Goal: Task Accomplishment & Management: Use online tool/utility

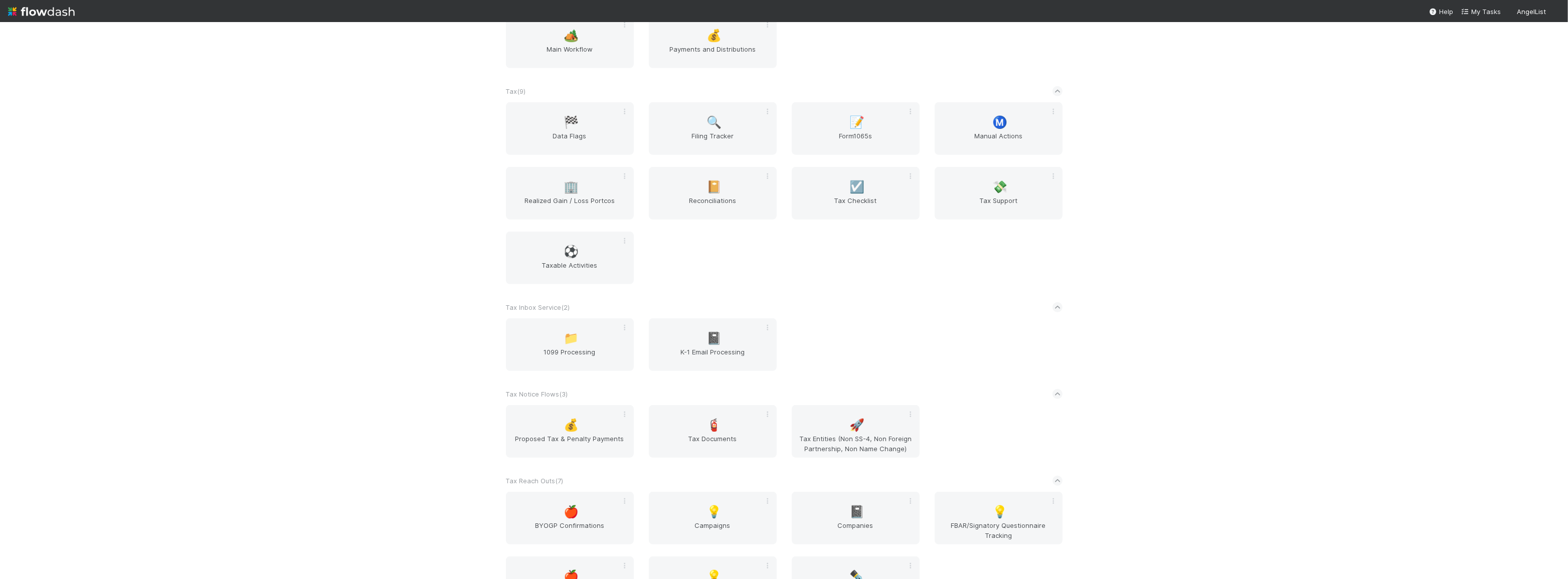
scroll to position [821, 0]
click at [1242, 396] on div "AngelList New workflow *Favorites* ( 1 ) 🏪 QSBS Tracking Banking ( 1 ) 🙋‍♂️ BT …" at bounding box center [784, 300] width 1568 height 557
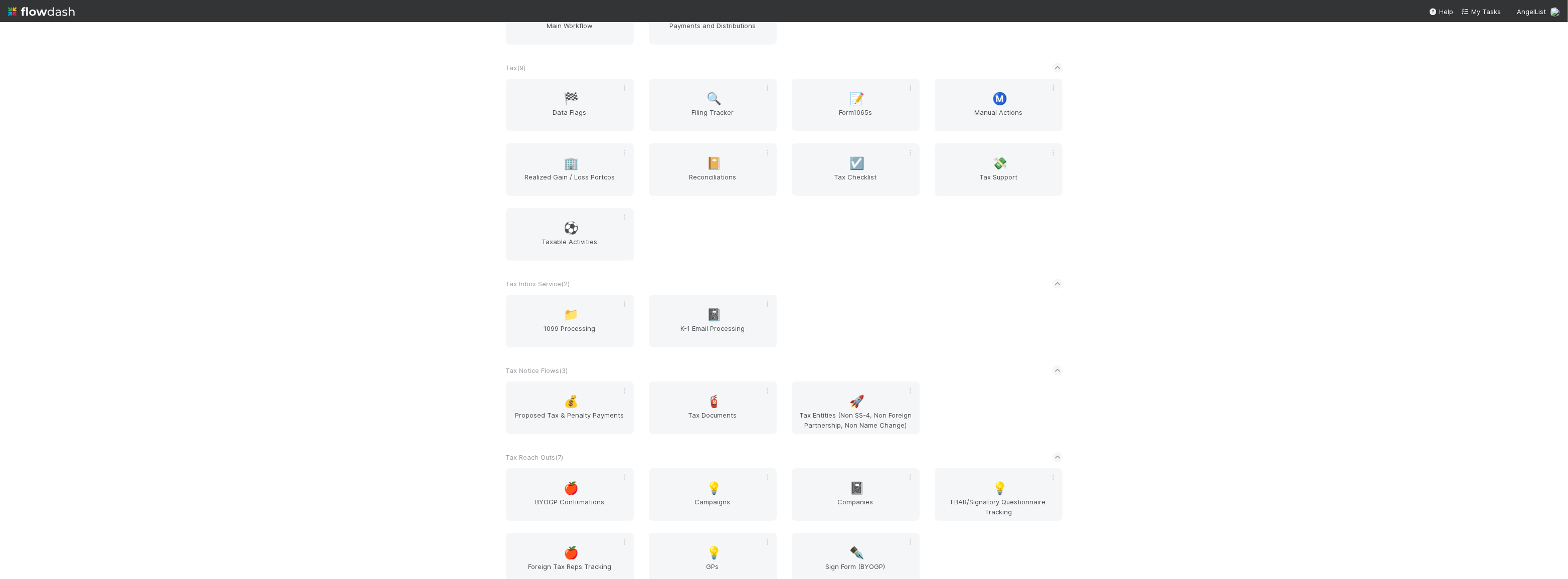
scroll to position [859, 0]
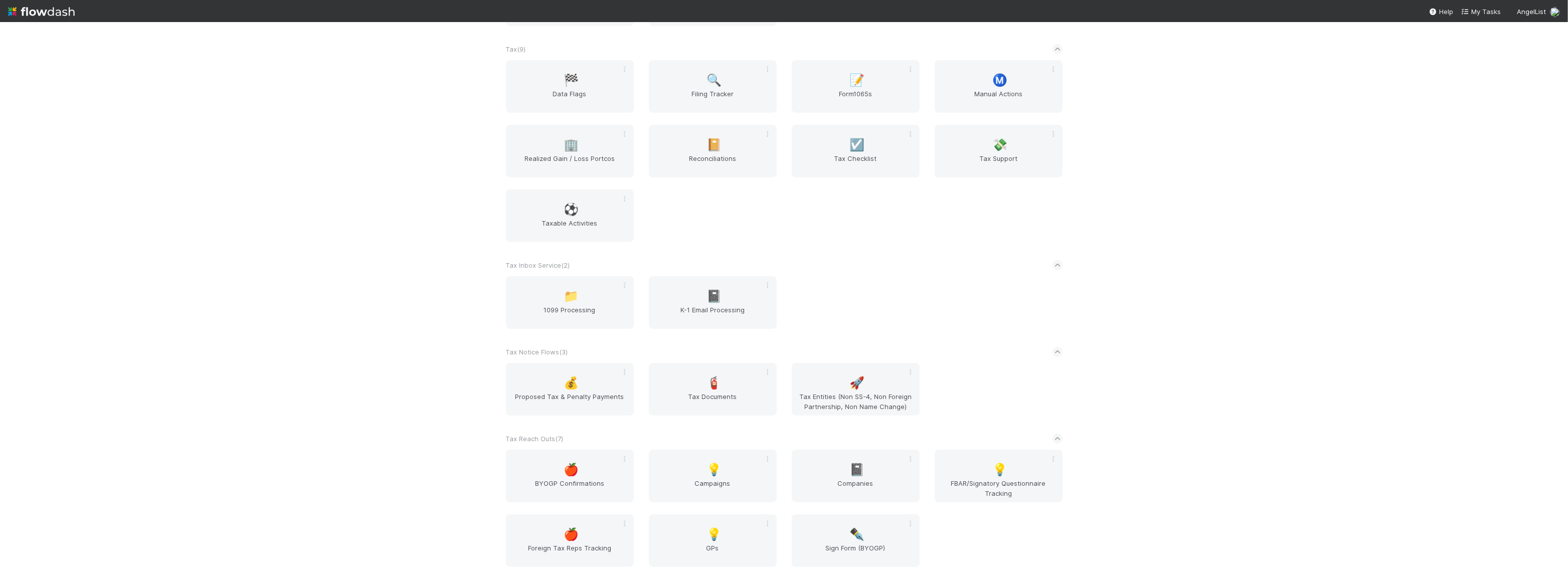
click at [1209, 332] on div "AngelList New workflow *Favorites* ( 1 ) 🏪 QSBS Tracking Banking ( 1 ) 🙋‍♂️ BT …" at bounding box center [784, 300] width 1568 height 557
click at [1003, 161] on span "Tax Support" at bounding box center [998, 163] width 120 height 20
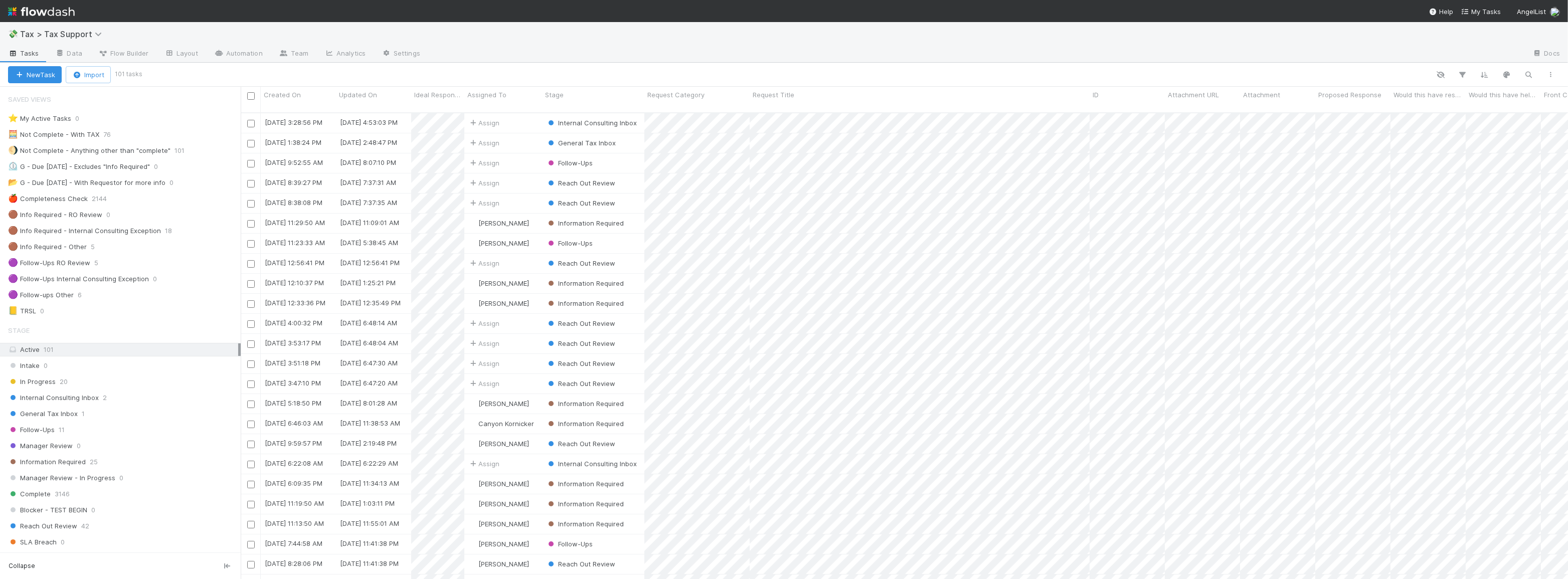
scroll to position [468, 1320]
click at [159, 414] on div "General Tax Inbox 1" at bounding box center [124, 414] width 233 height 13
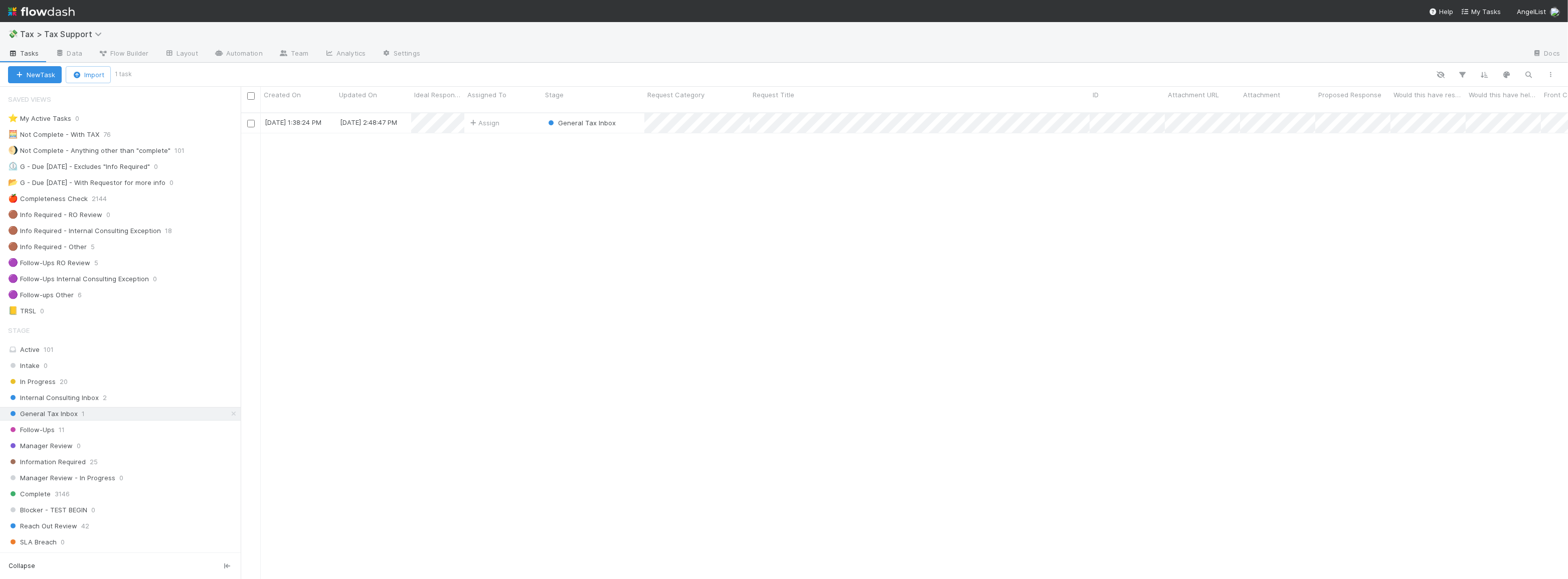
scroll to position [468, 1320]
click at [123, 436] on div "Intake 0 In Progress 20 Internal Consulting Inbox 2 General Tax Inbox 1 Follow-…" at bounding box center [120, 454] width 240 height 190
click at [128, 430] on div "Follow-Ups 11" at bounding box center [124, 430] width 233 height 13
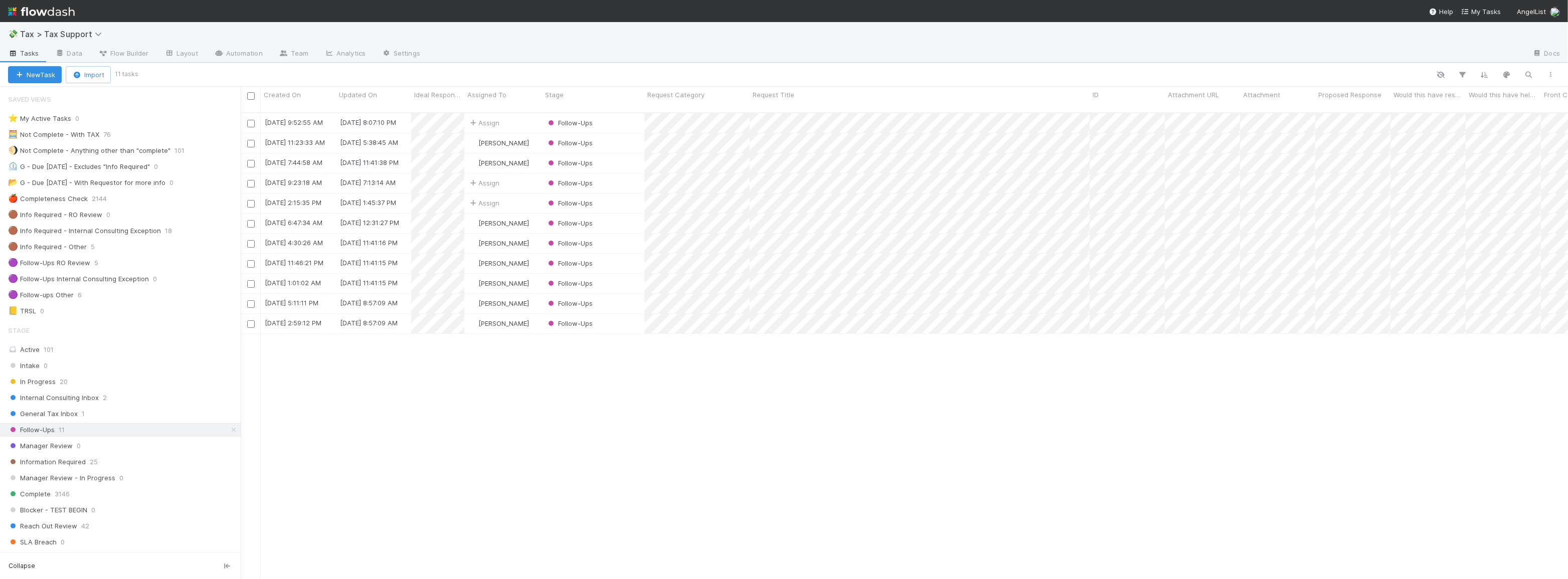
scroll to position [468, 1320]
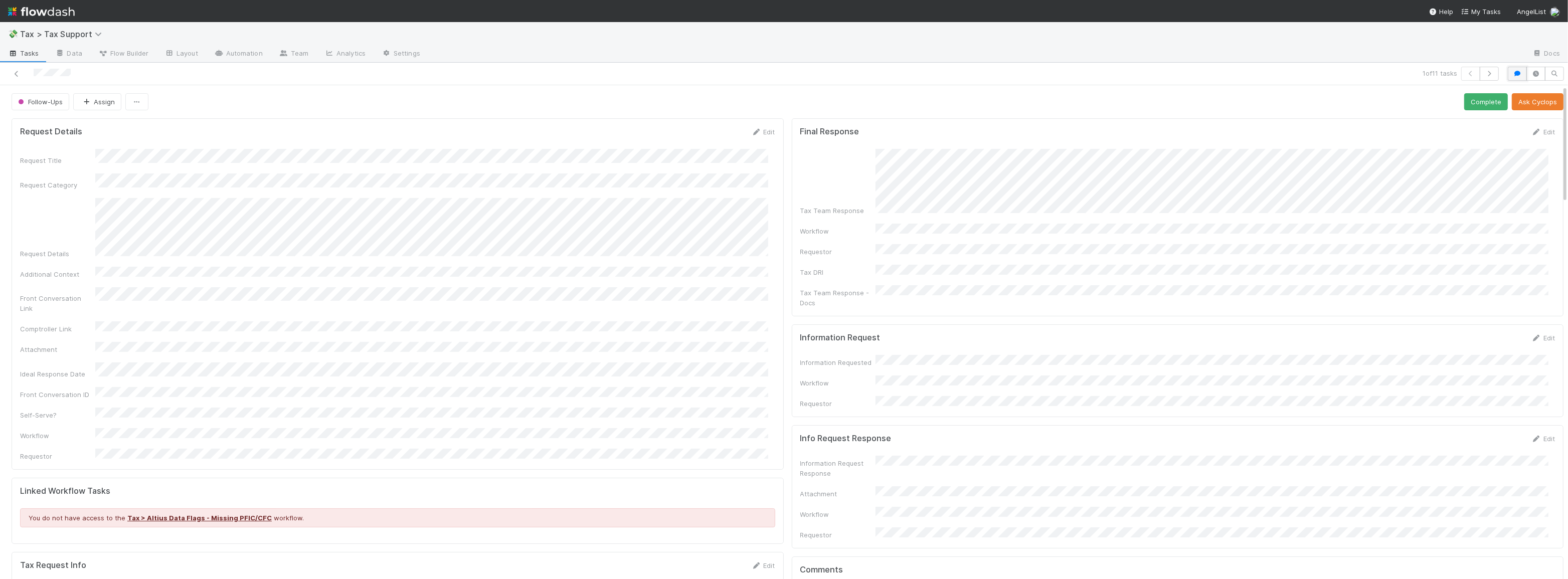
click at [1513, 75] on icon "button" at bounding box center [1517, 74] width 10 height 6
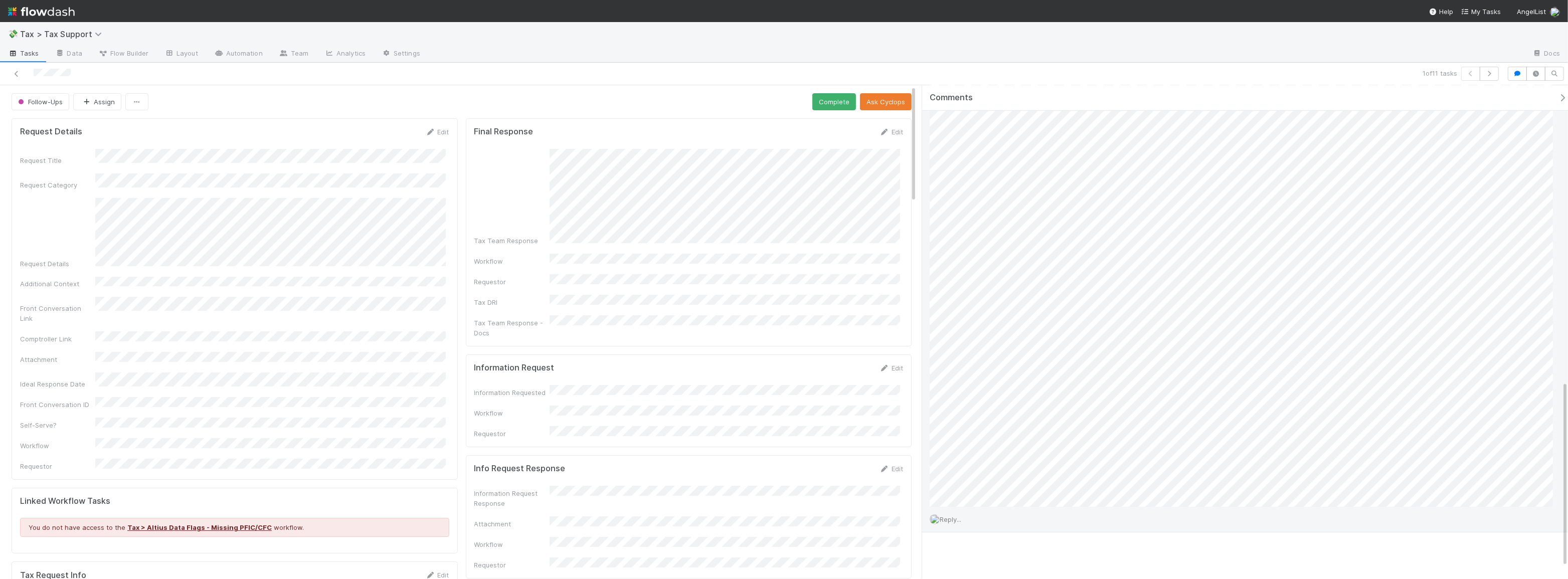
scroll to position [816, 0]
click at [952, 517] on span "Reply..." at bounding box center [950, 518] width 21 height 8
click at [978, 426] on span "Jeremy Navarro" at bounding box center [1001, 425] width 51 height 8
click at [964, 514] on button "Add Reply" at bounding box center [964, 515] width 44 height 17
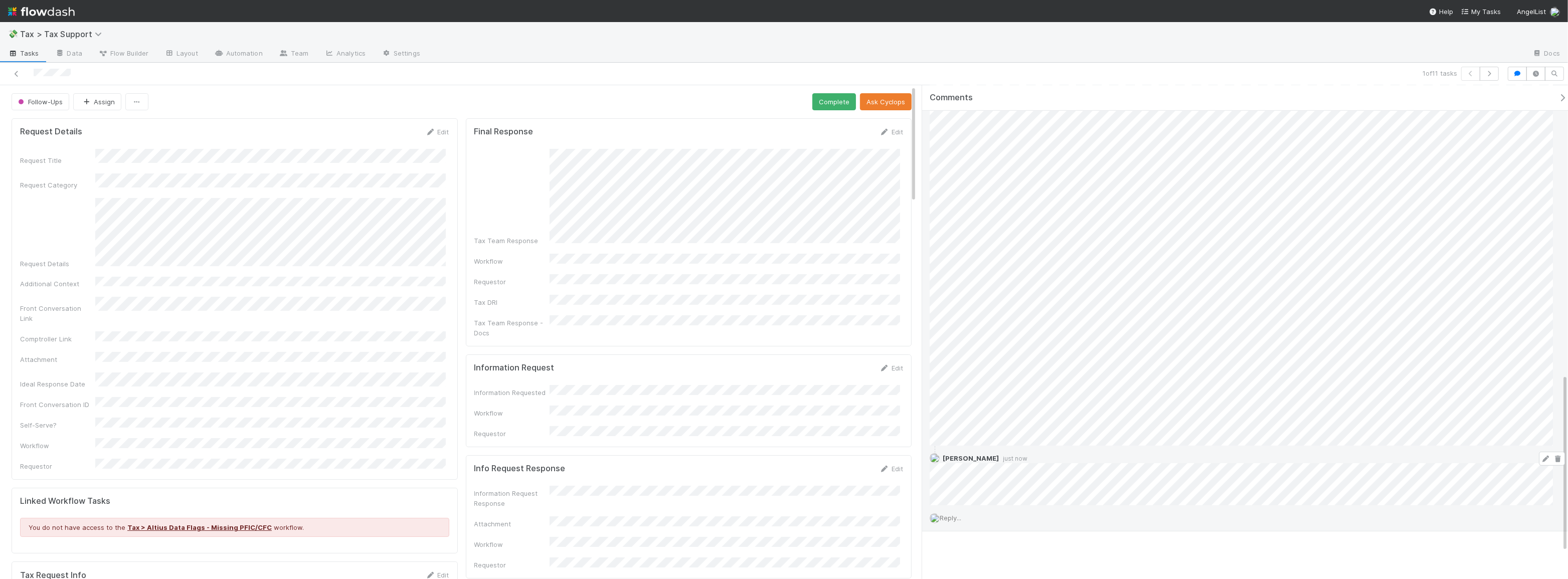
scroll to position [556, 0]
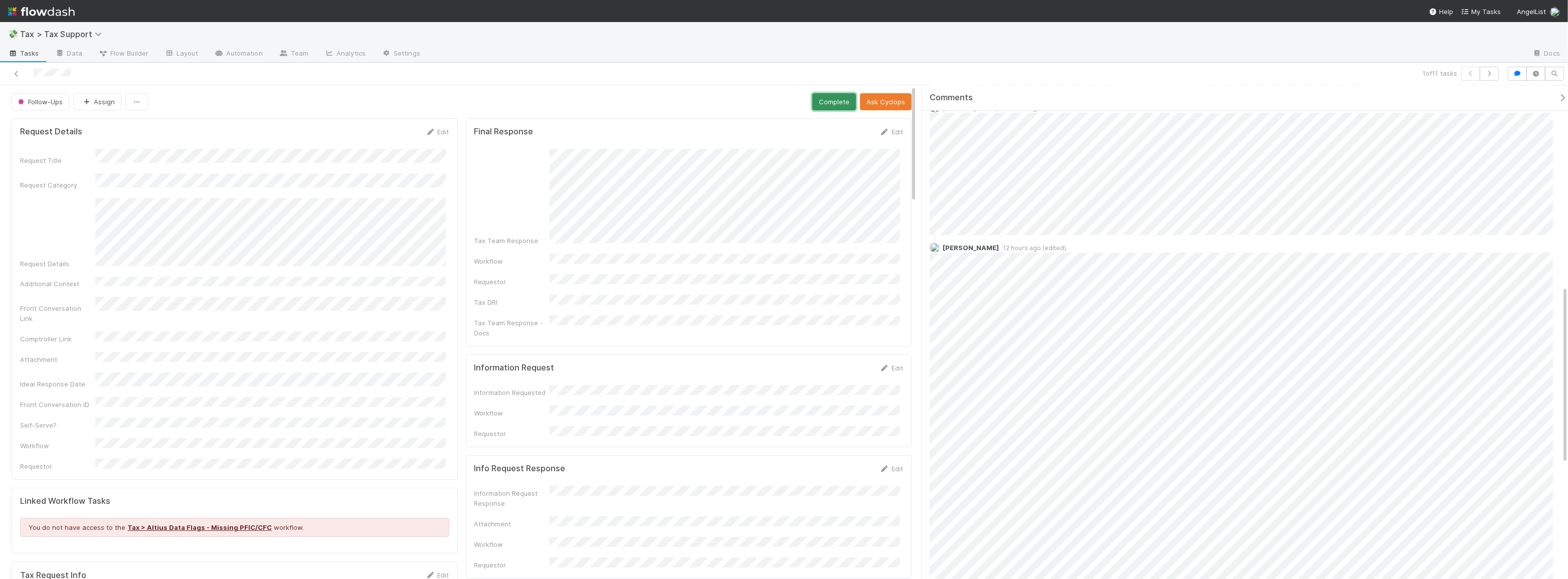
click at [827, 108] on button "Complete" at bounding box center [835, 102] width 44 height 17
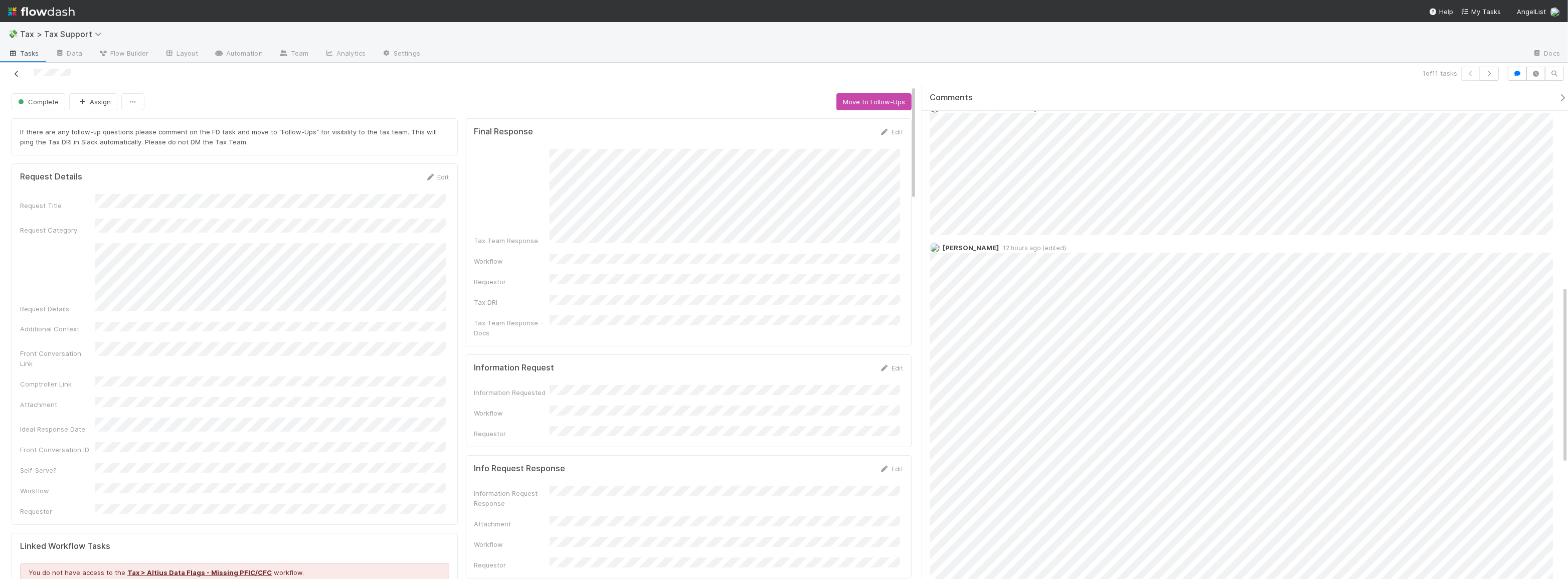
click at [18, 72] on icon at bounding box center [16, 74] width 10 height 7
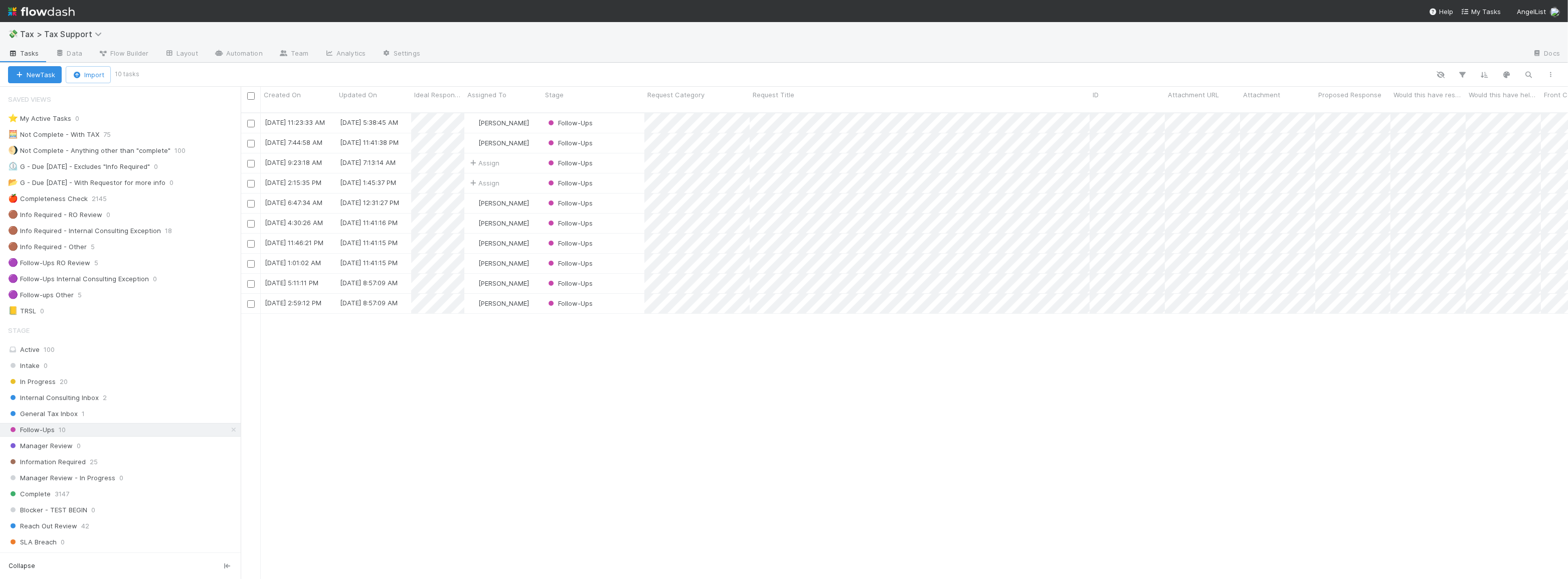
scroll to position [468, 1320]
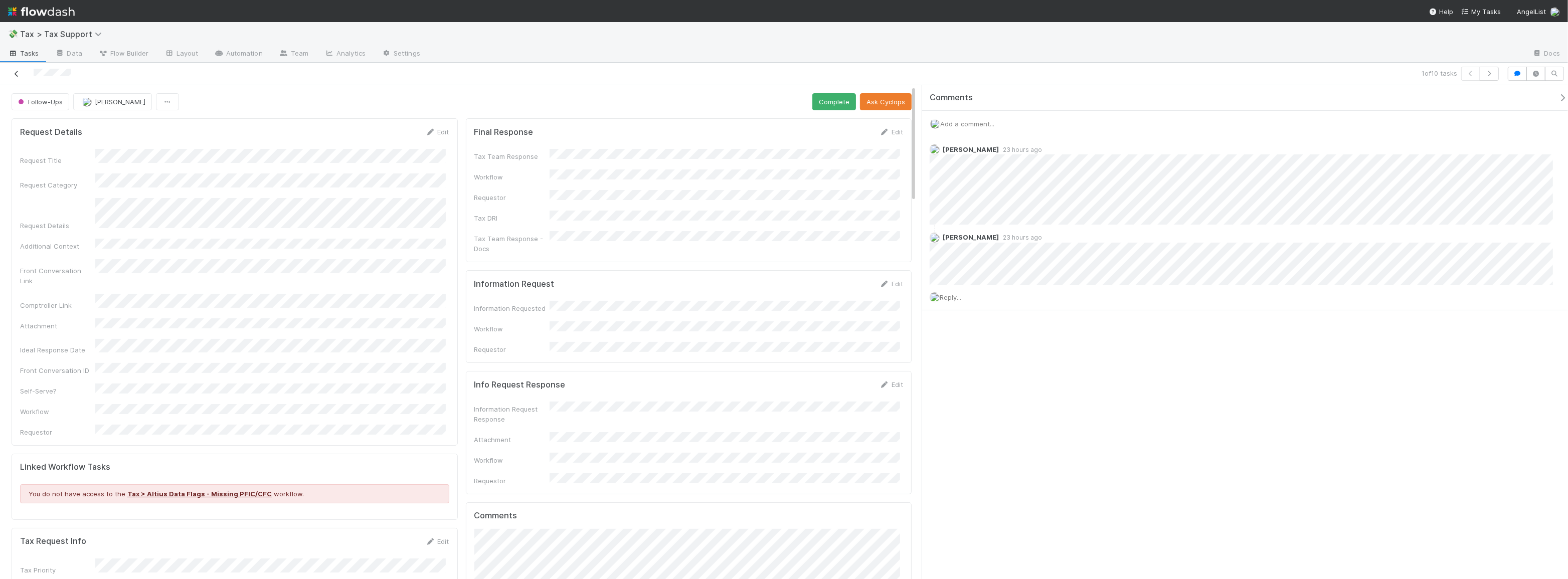
click at [20, 71] on icon at bounding box center [16, 74] width 10 height 7
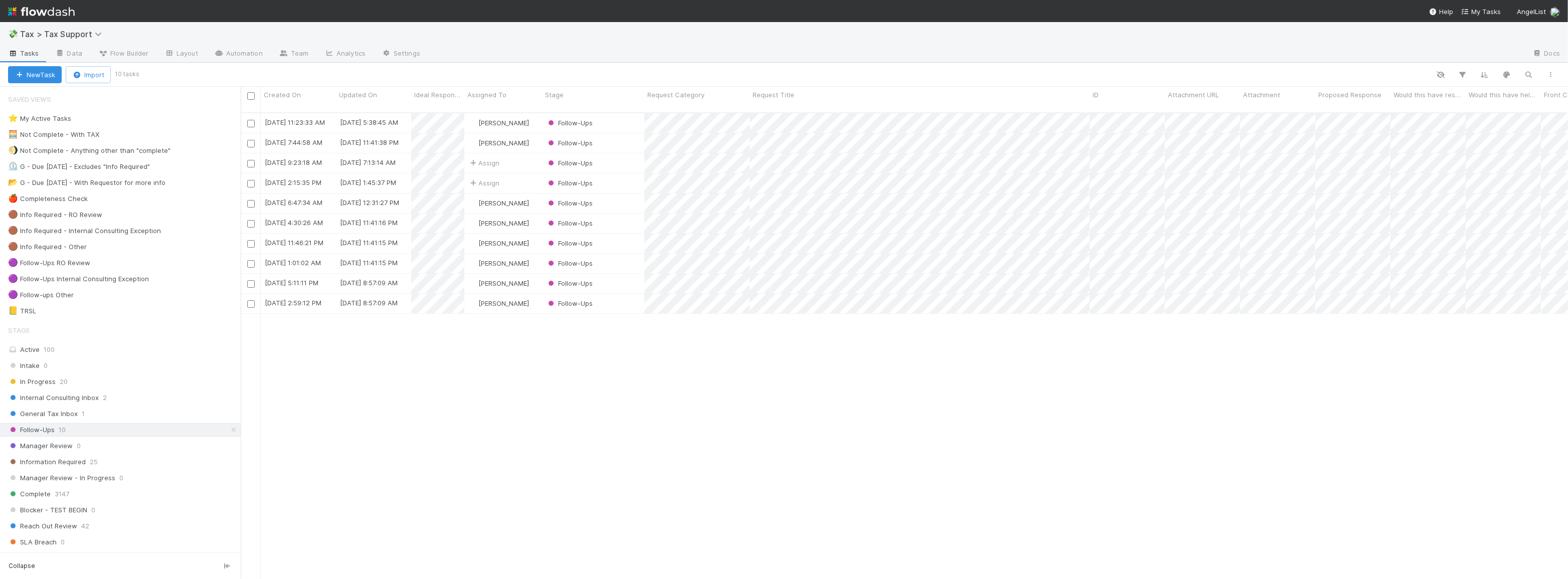
scroll to position [468, 1320]
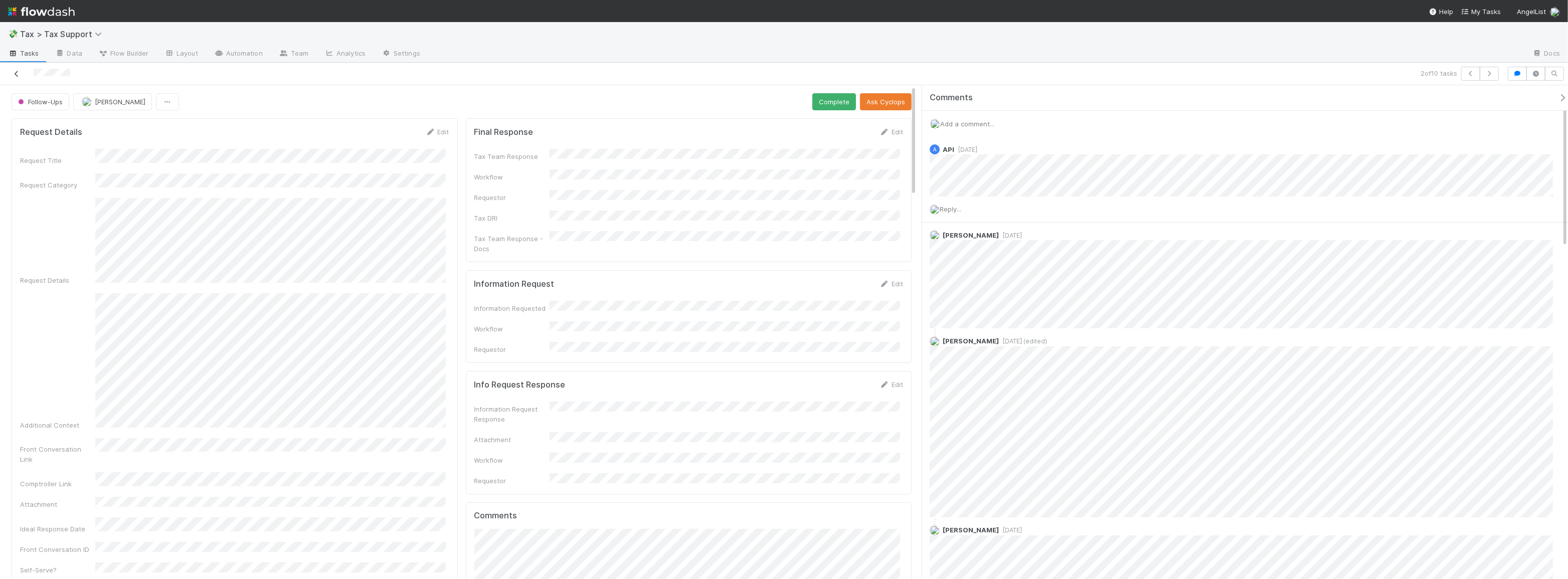
click at [14, 72] on icon at bounding box center [16, 74] width 10 height 7
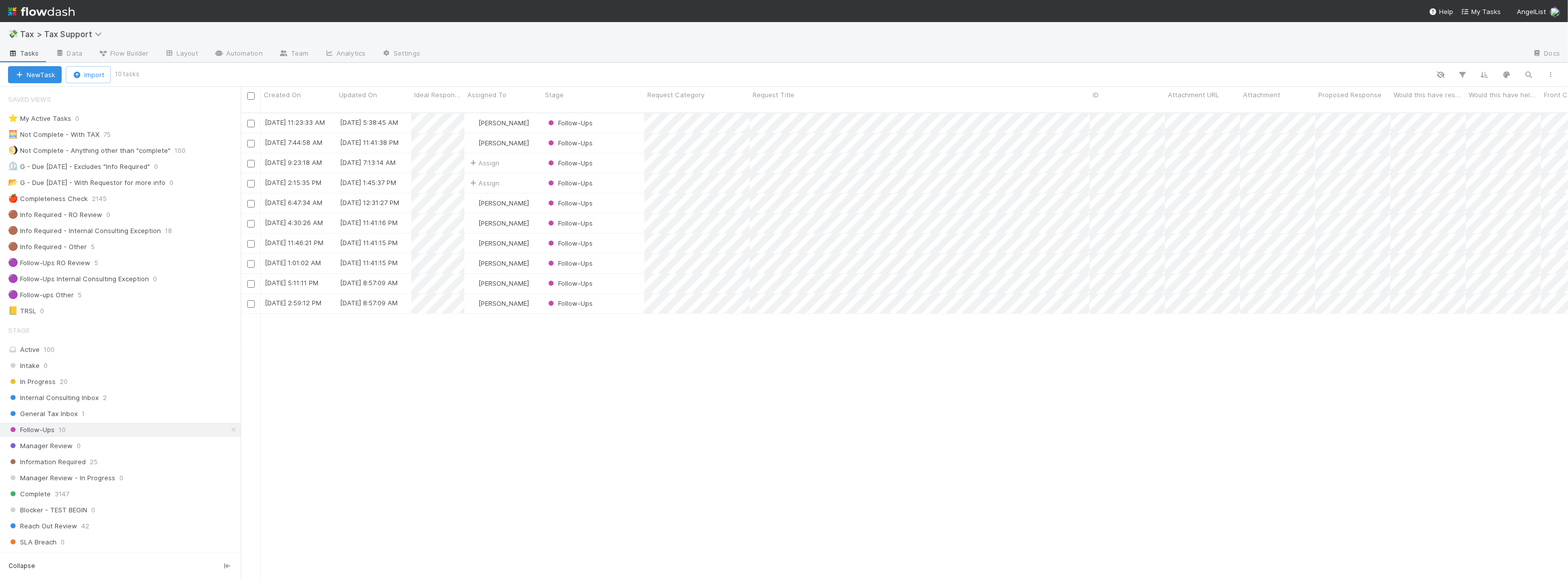
scroll to position [468, 1320]
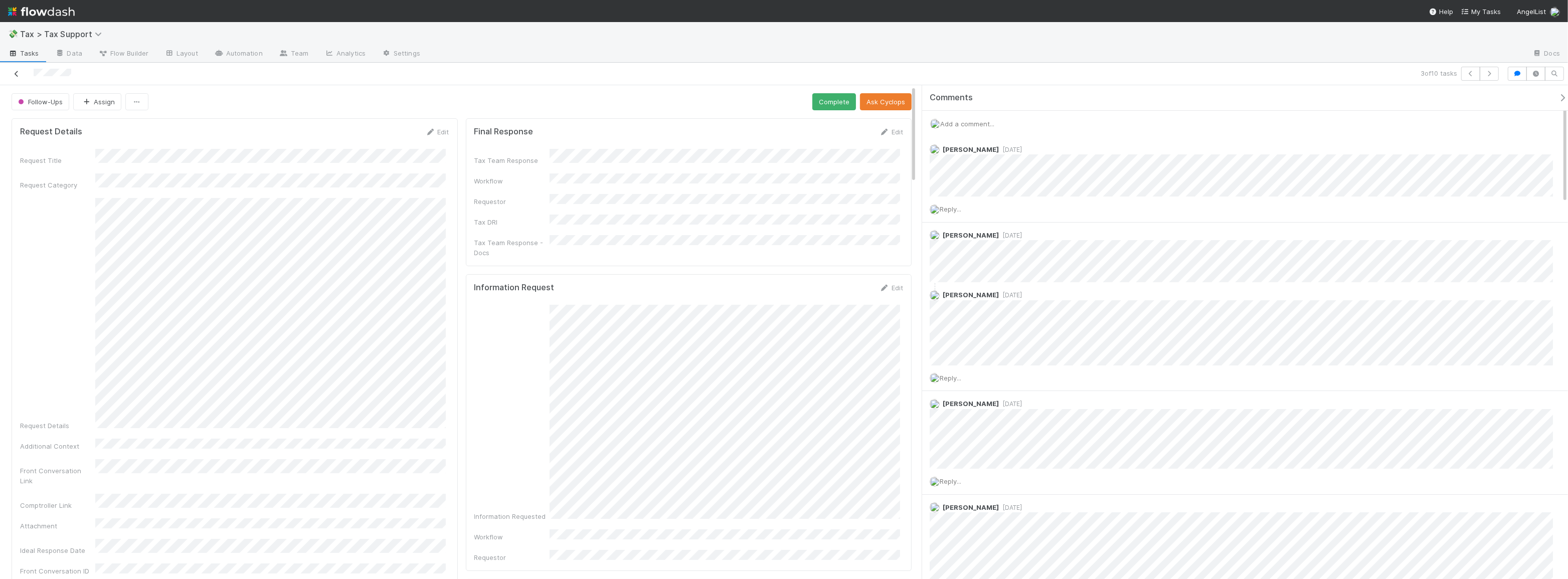
click at [20, 70] on link at bounding box center [16, 74] width 10 height 10
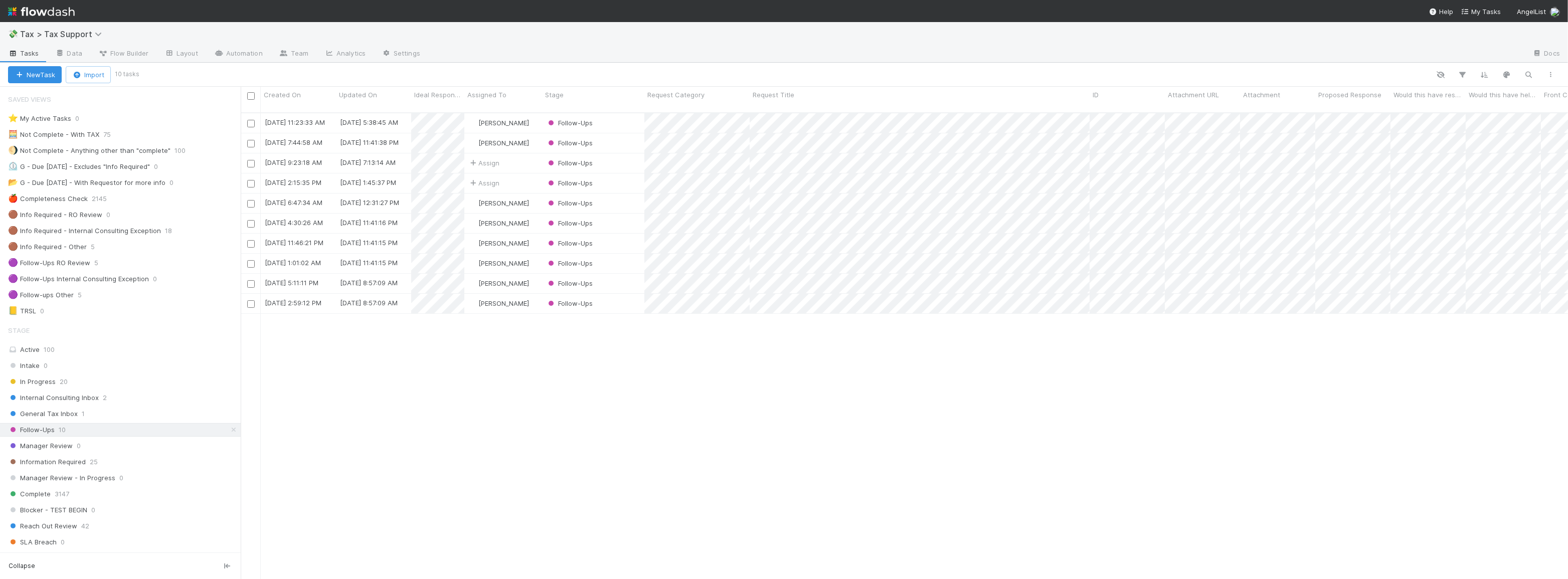
scroll to position [468, 1320]
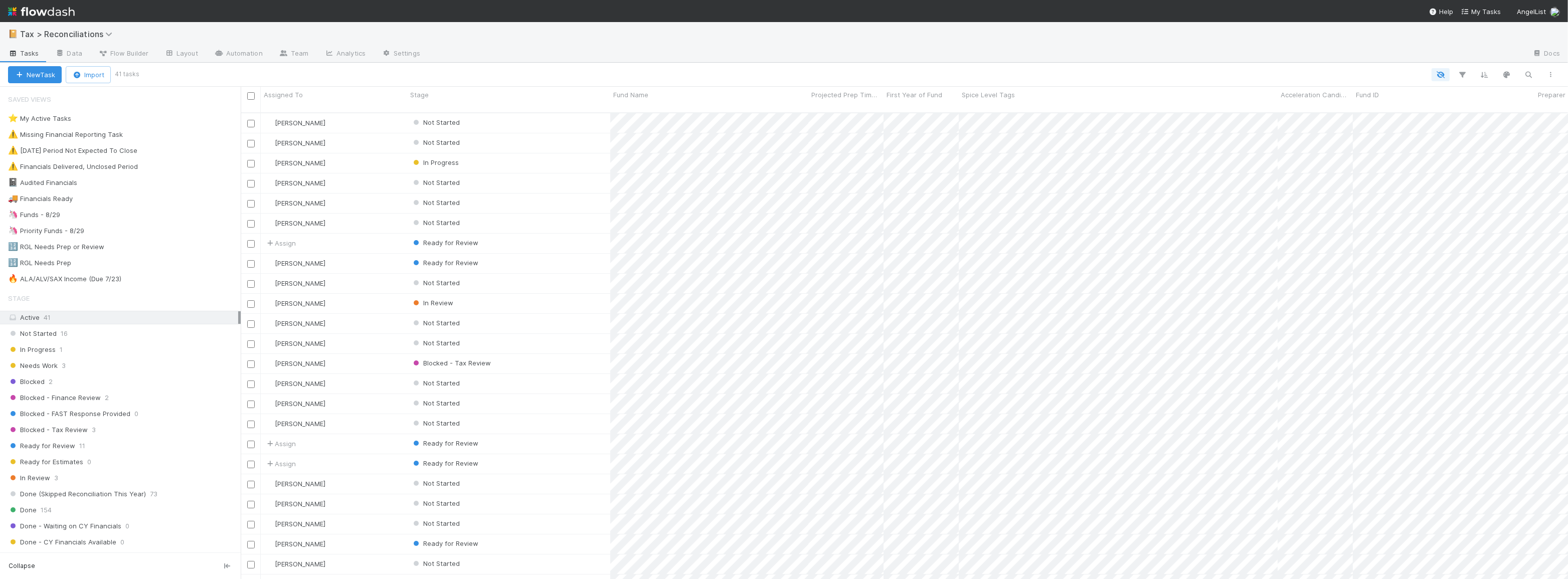
scroll to position [468, 1320]
click at [141, 220] on div "🦄 Funds - 8/29 113" at bounding box center [124, 215] width 233 height 13
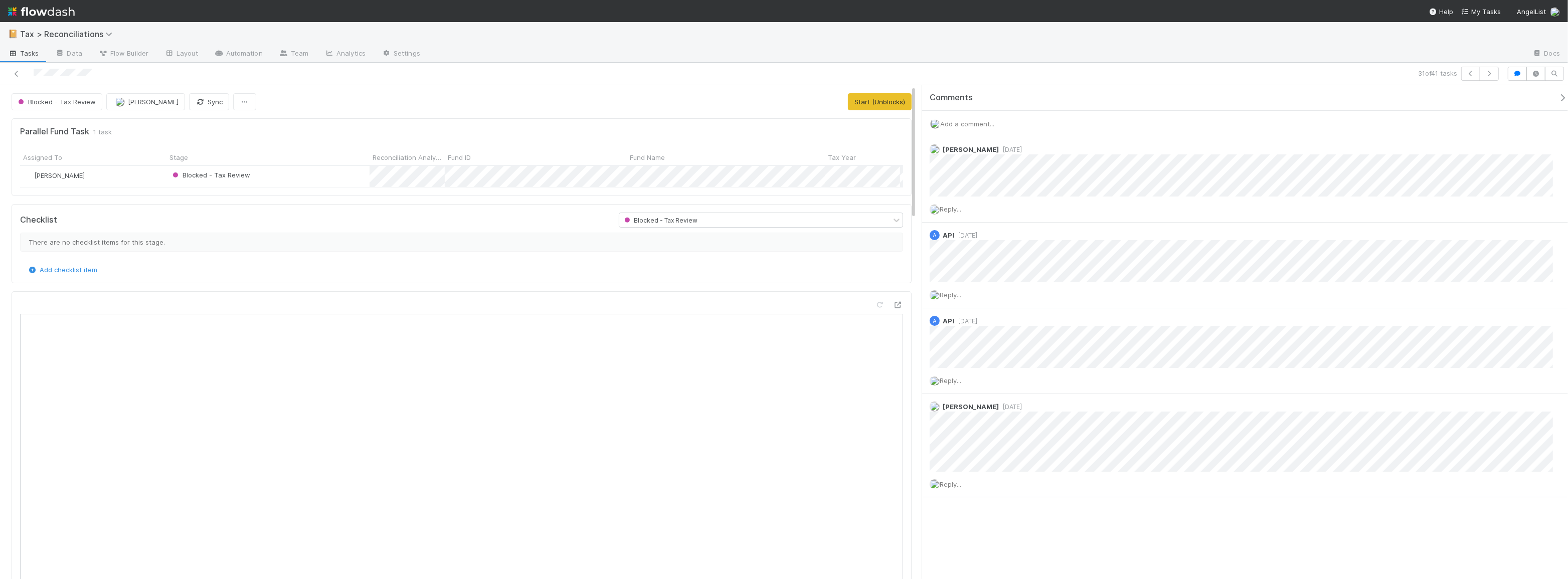
scroll to position [197, 869]
click at [14, 71] on icon at bounding box center [16, 74] width 10 height 7
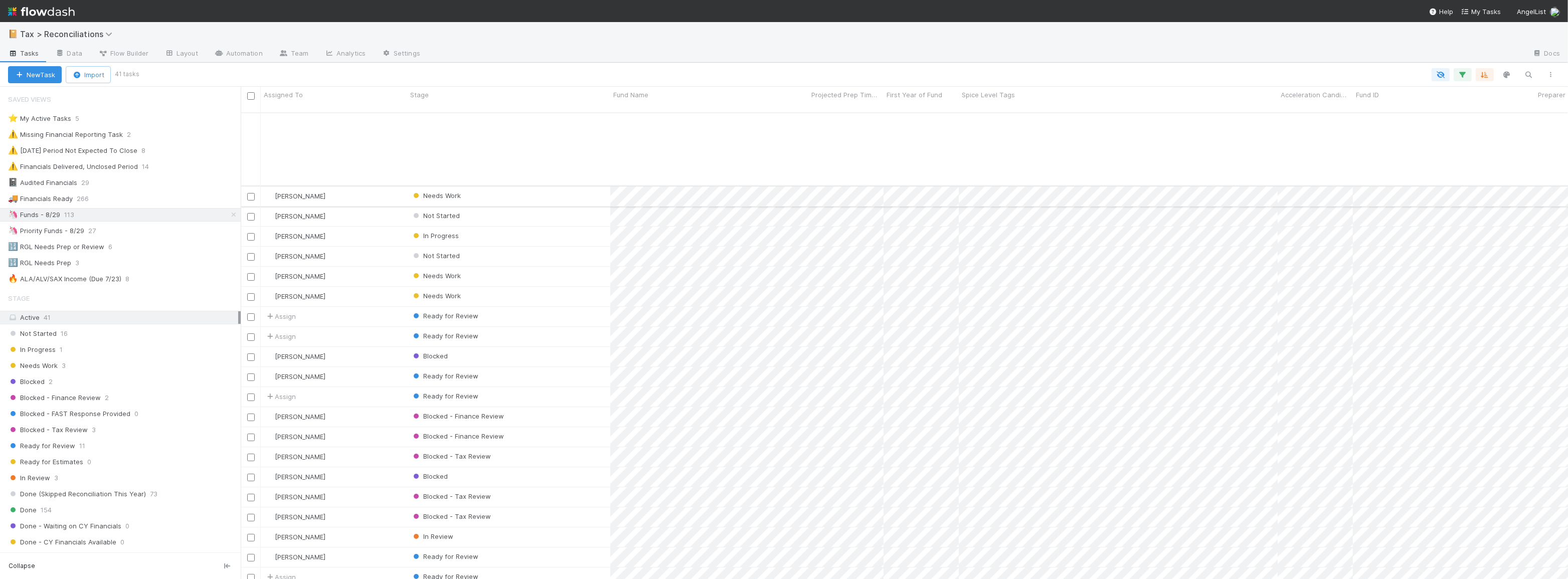
scroll to position [354, 0]
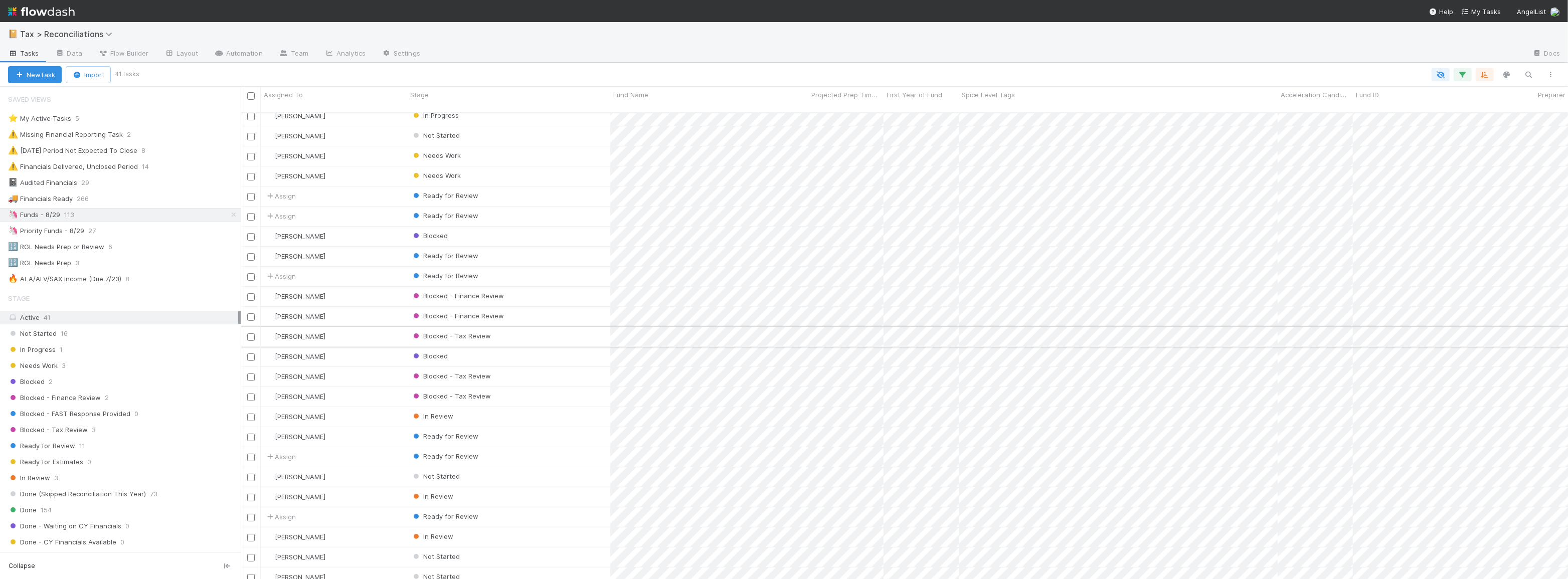
click at [555, 327] on div "Blocked - Tax Review" at bounding box center [509, 337] width 203 height 19
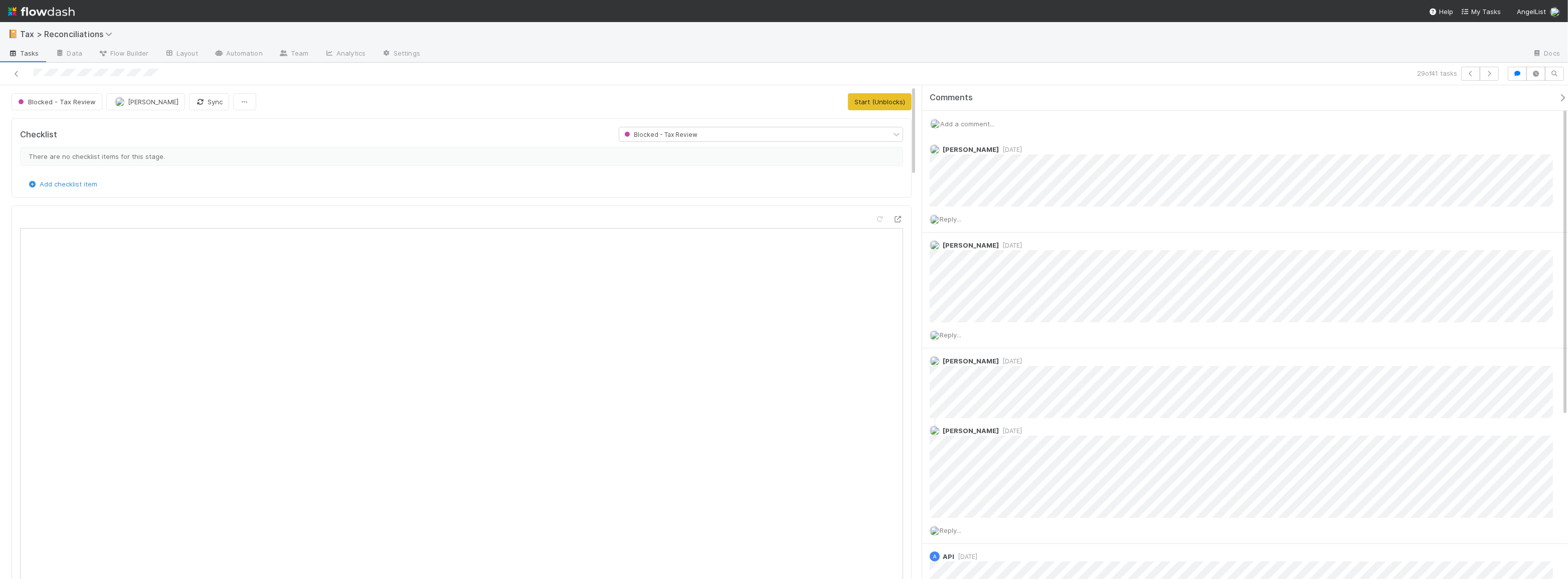
click at [23, 75] on div at bounding box center [380, 74] width 751 height 14
click at [18, 72] on icon at bounding box center [16, 74] width 10 height 7
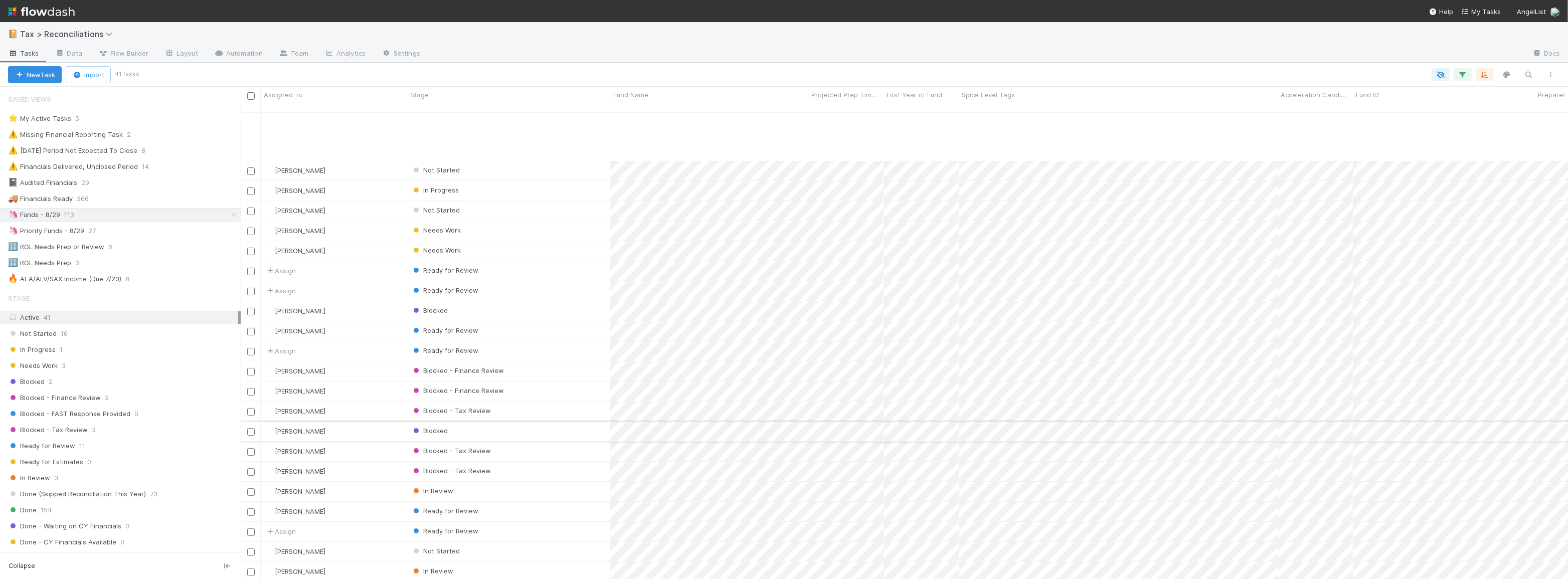
scroll to position [354, 0]
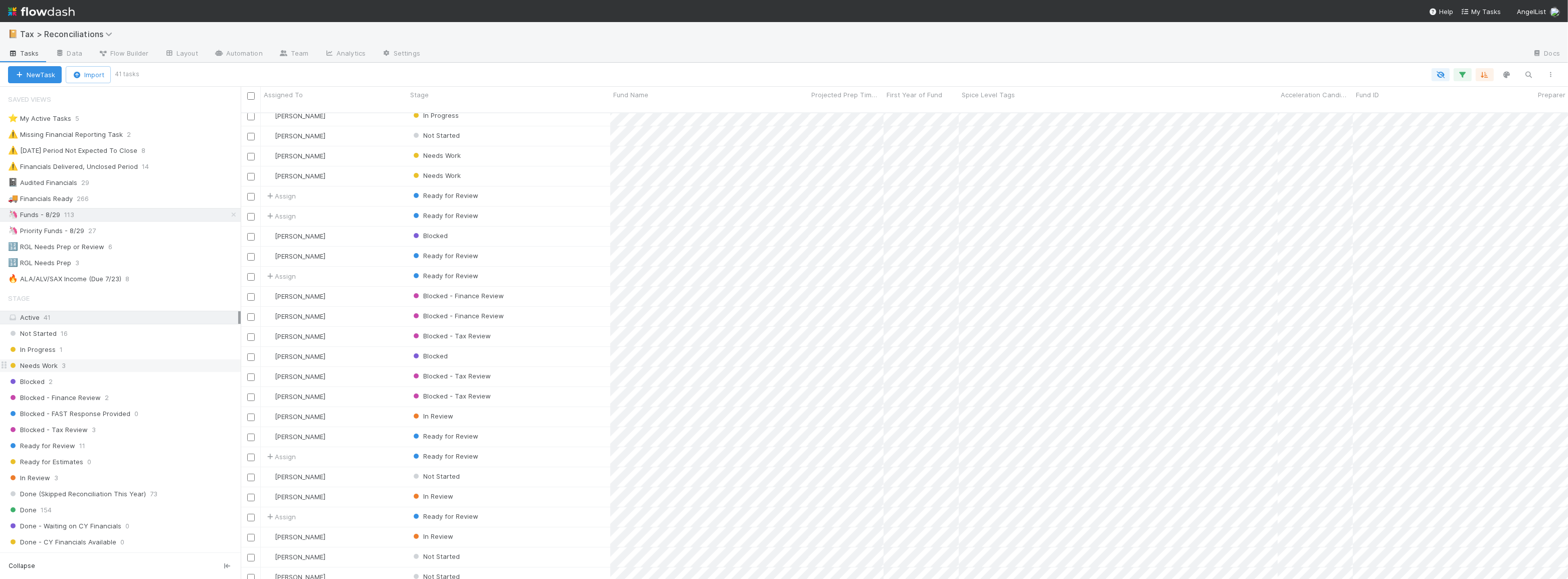
click at [92, 369] on div "Needs Work 3" at bounding box center [124, 366] width 233 height 13
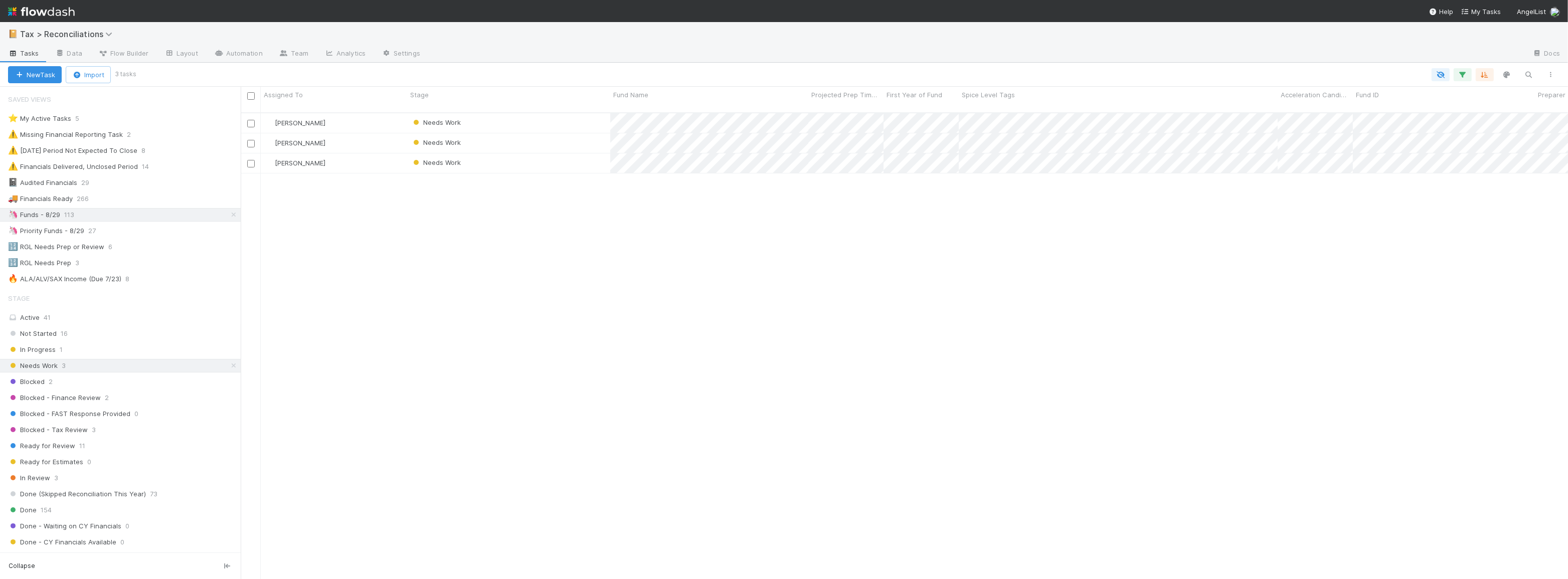
scroll to position [468, 1320]
click at [98, 346] on div "In Progress 1" at bounding box center [124, 349] width 233 height 13
click at [100, 362] on div "Needs Work 3" at bounding box center [124, 366] width 233 height 13
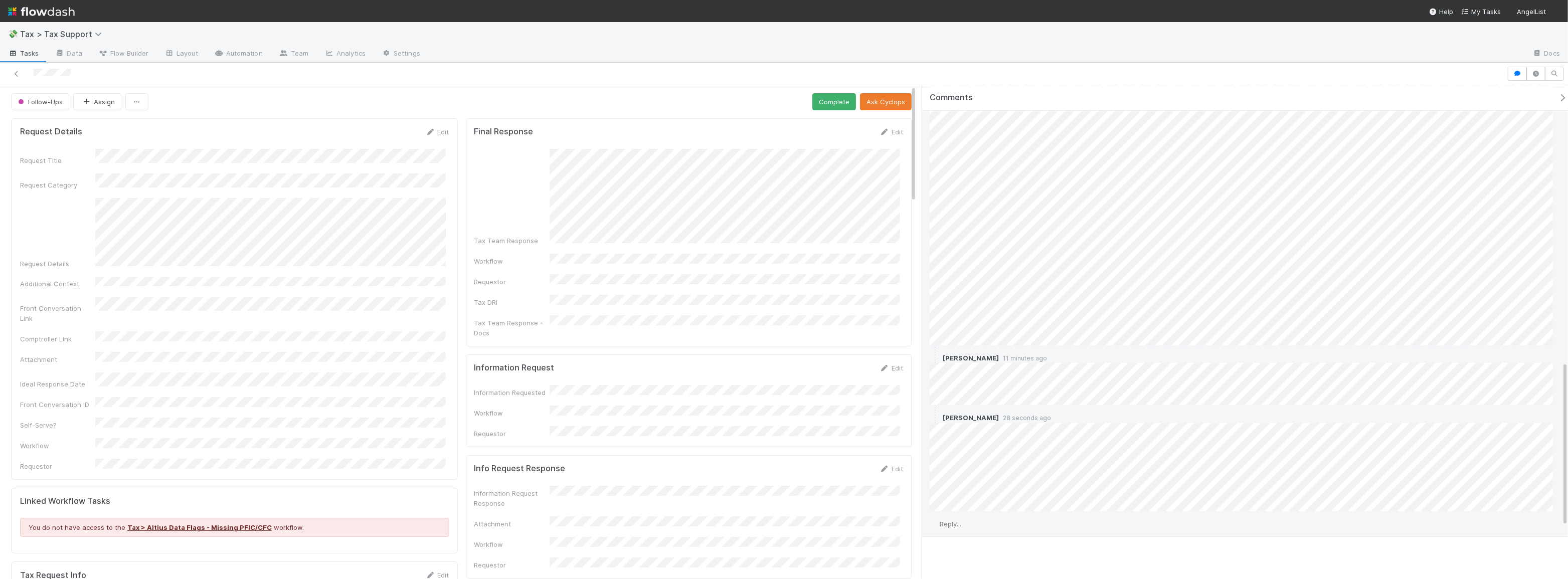
scroll to position [982, 0]
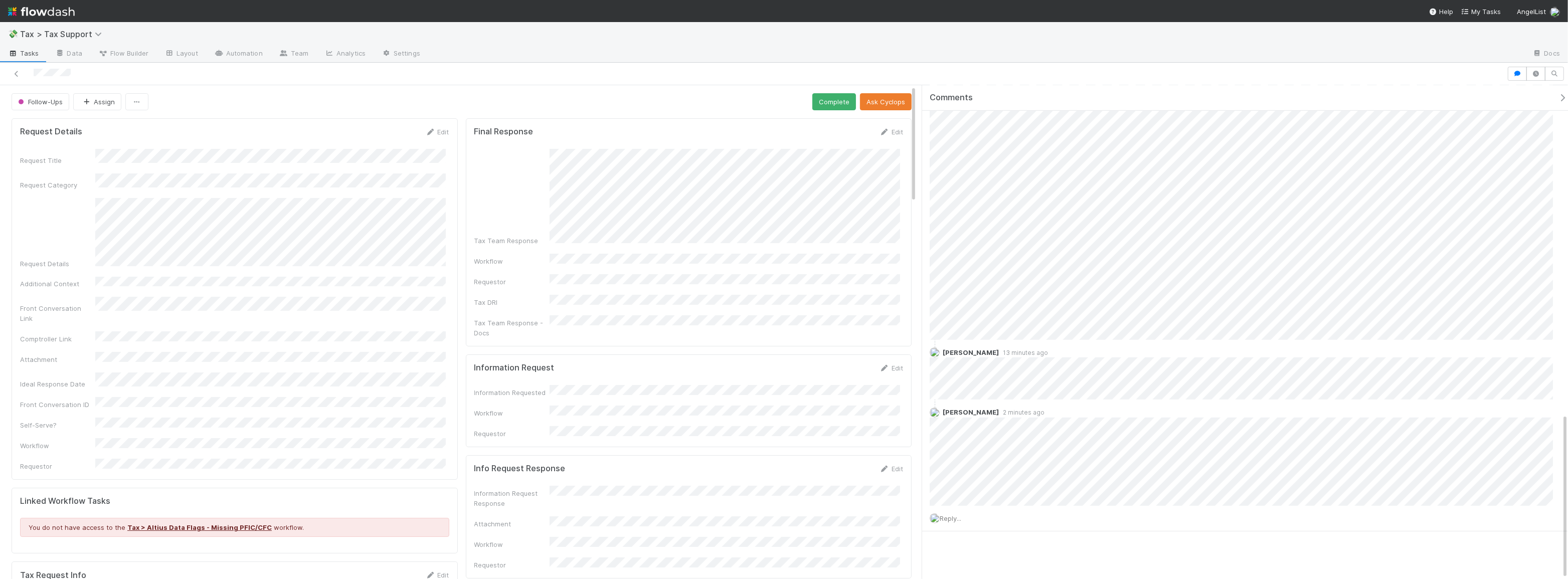
click at [226, 366] on div "Request Title Request Category Request Details Additional Context Front Convers…" at bounding box center [234, 311] width 429 height 323
click at [958, 517] on span "Reply..." at bounding box center [950, 518] width 21 height 8
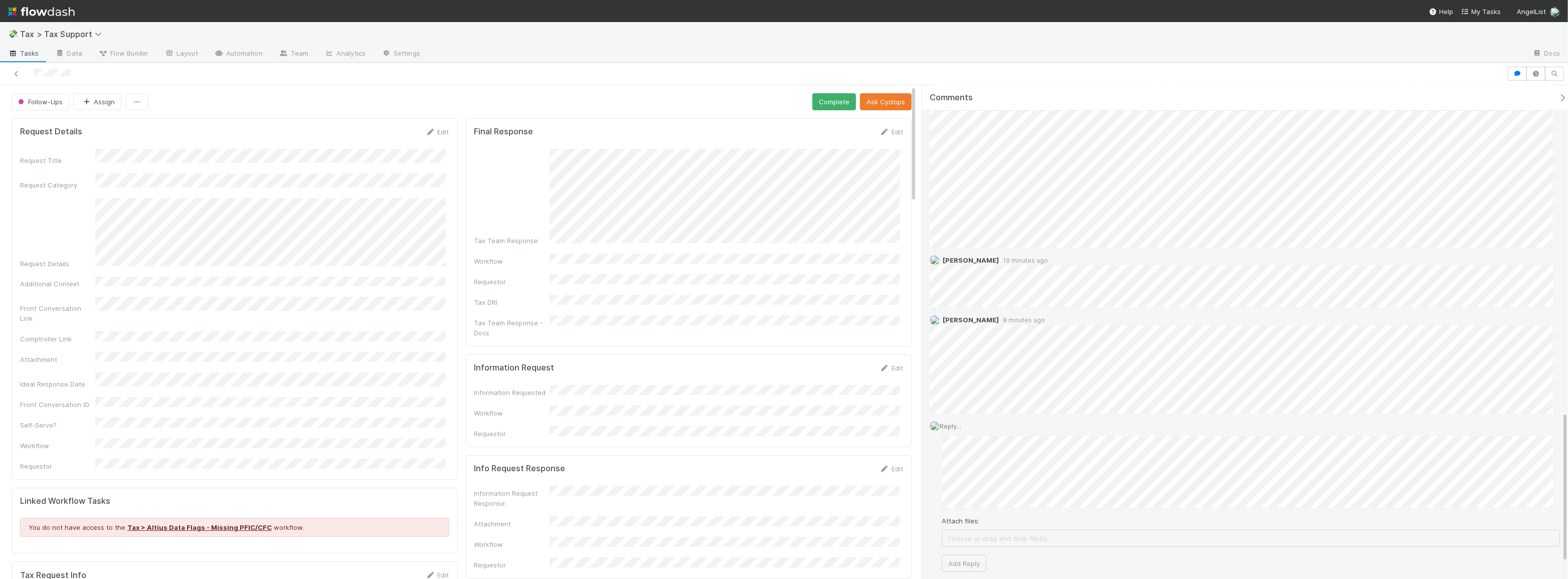
scroll to position [1077, 0]
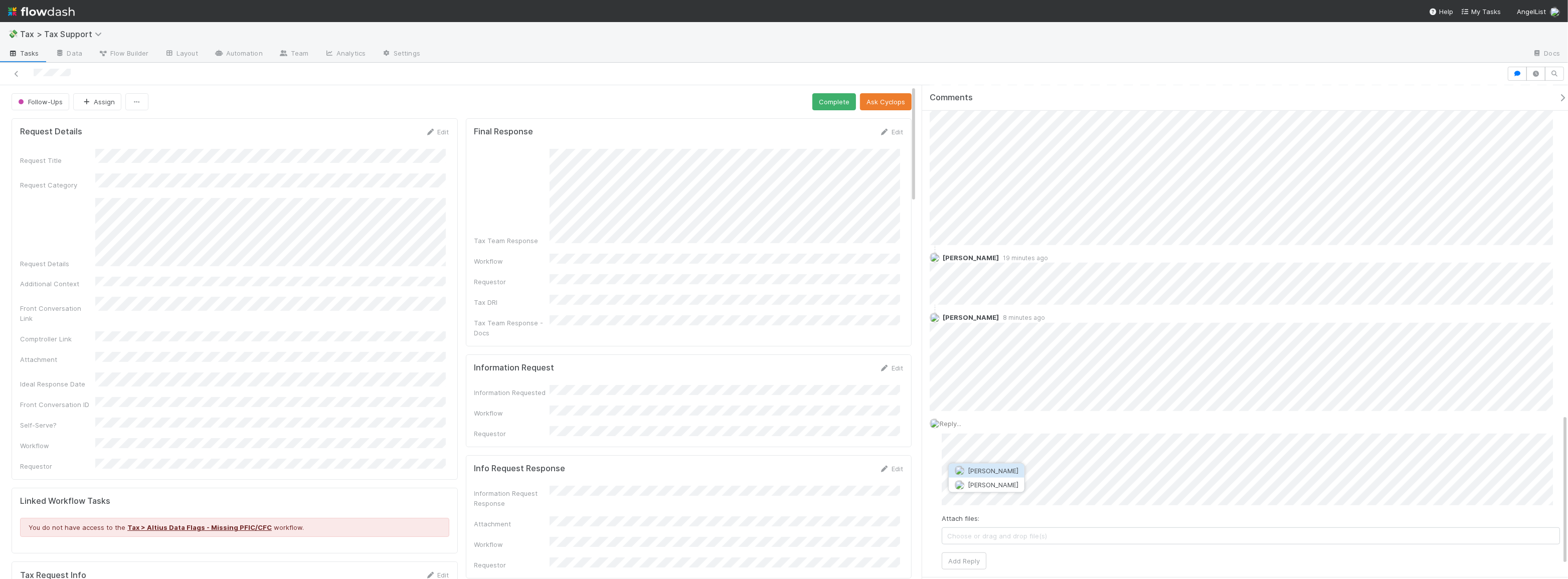
click at [1001, 469] on span "[PERSON_NAME]" at bounding box center [993, 471] width 51 height 8
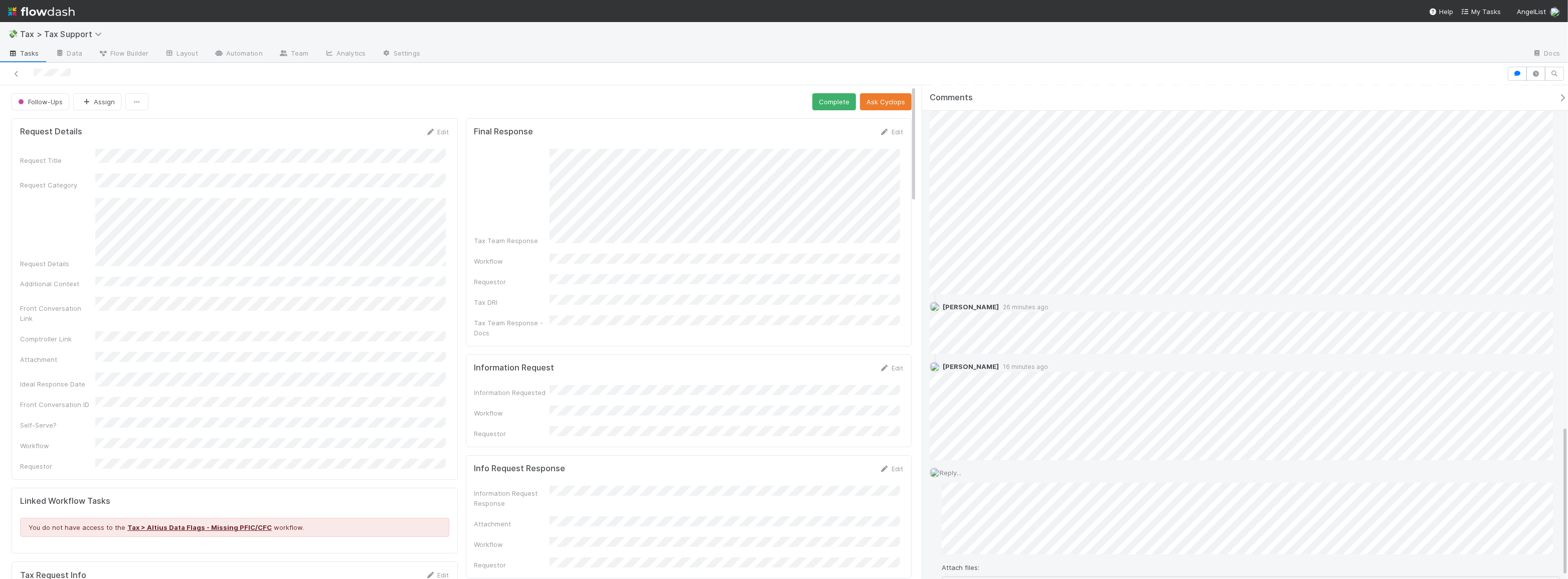
scroll to position [1123, 0]
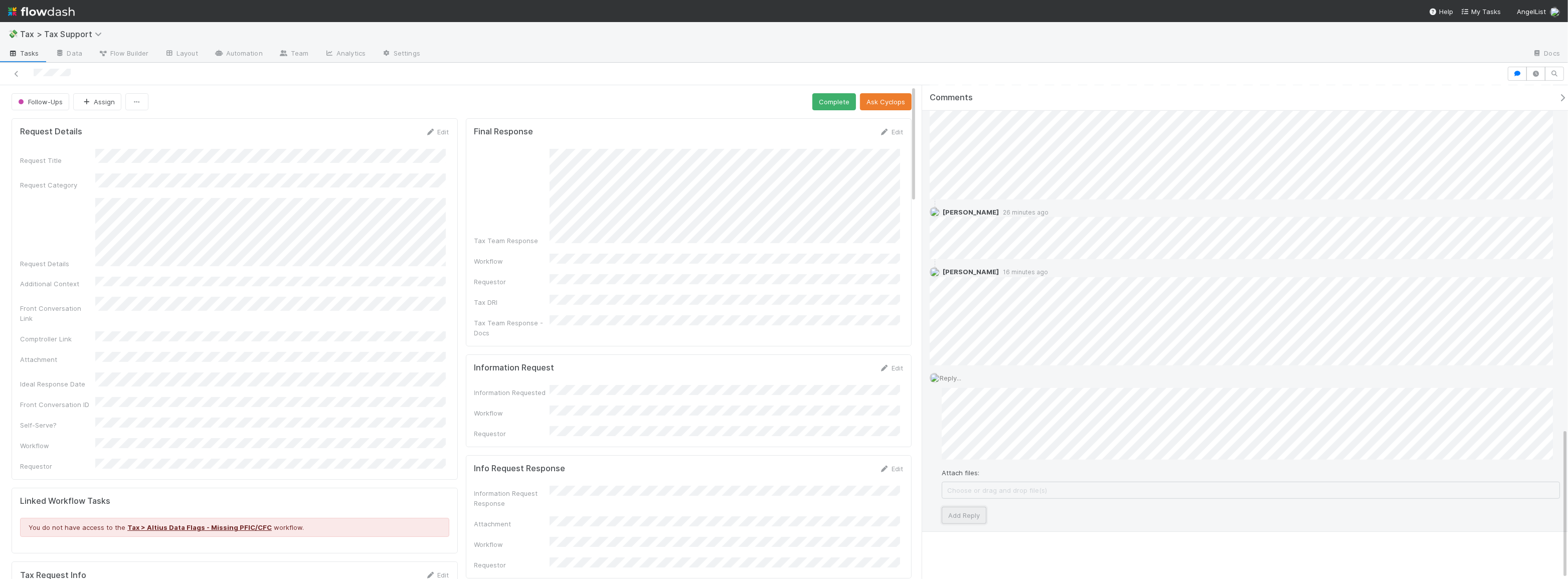
click at [978, 517] on button "Add Reply" at bounding box center [964, 516] width 44 height 17
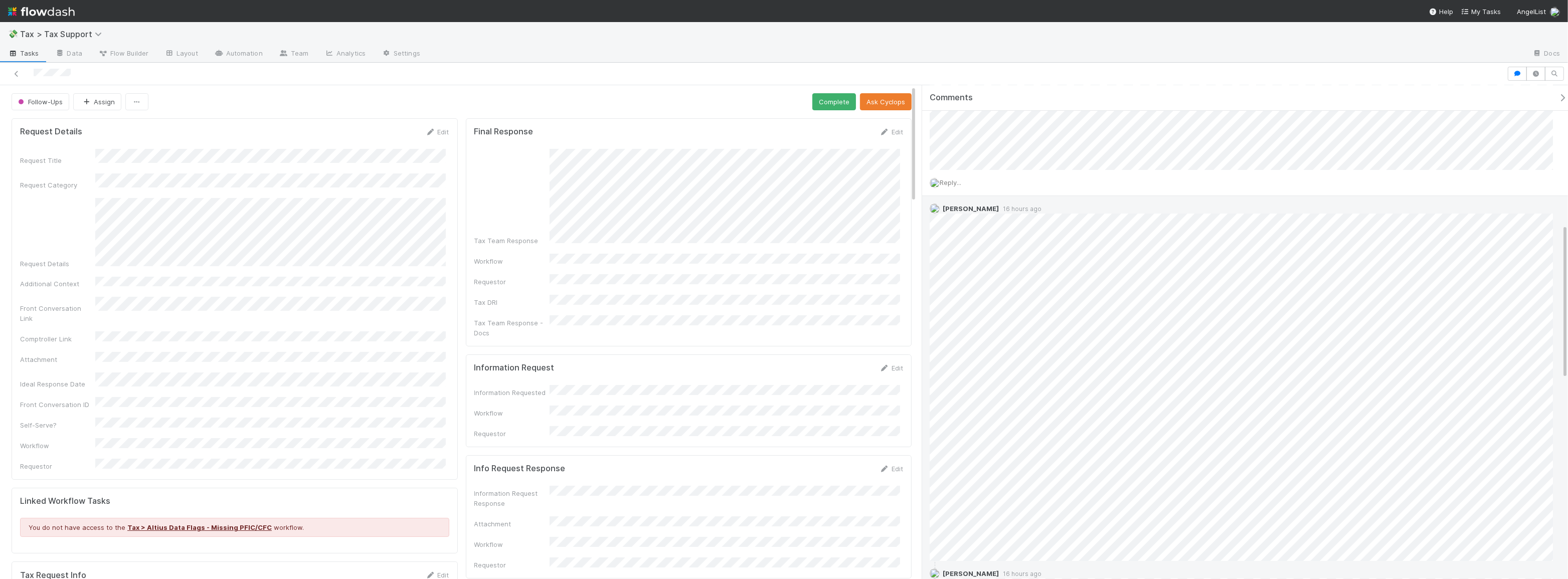
scroll to position [0, 0]
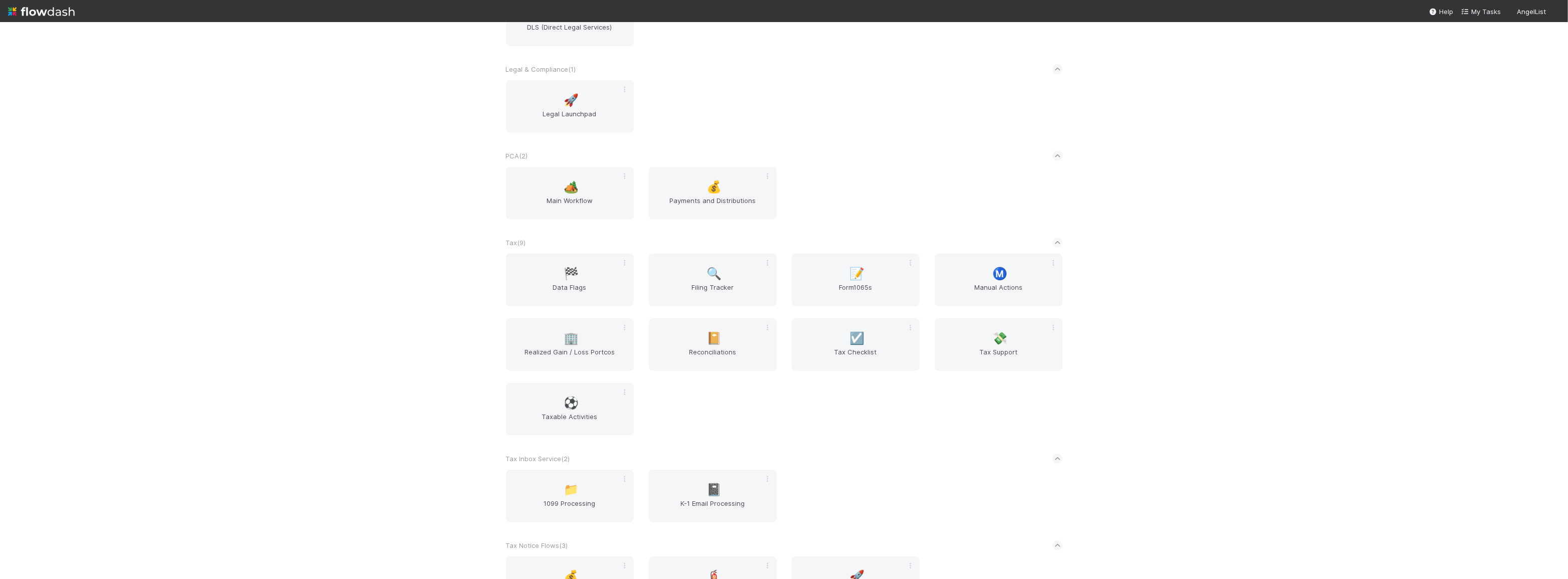
scroll to position [684, 0]
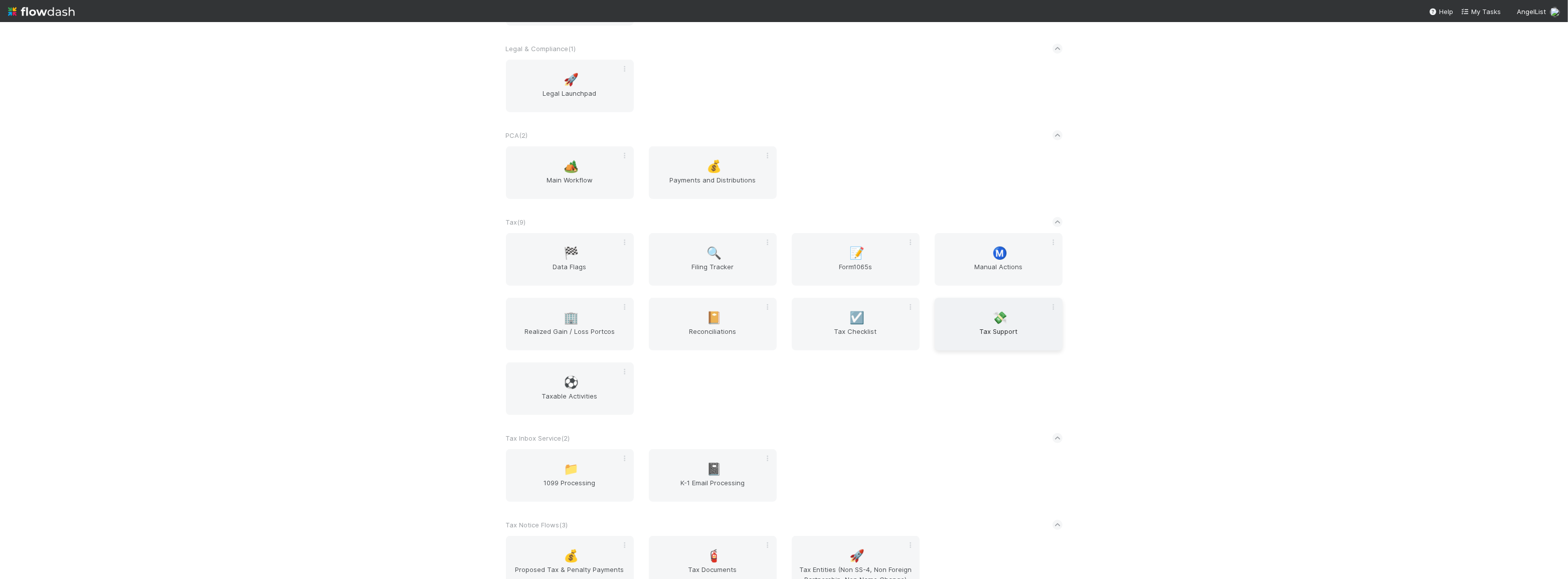
click at [964, 328] on div "💸 Tax Support" at bounding box center [999, 324] width 128 height 52
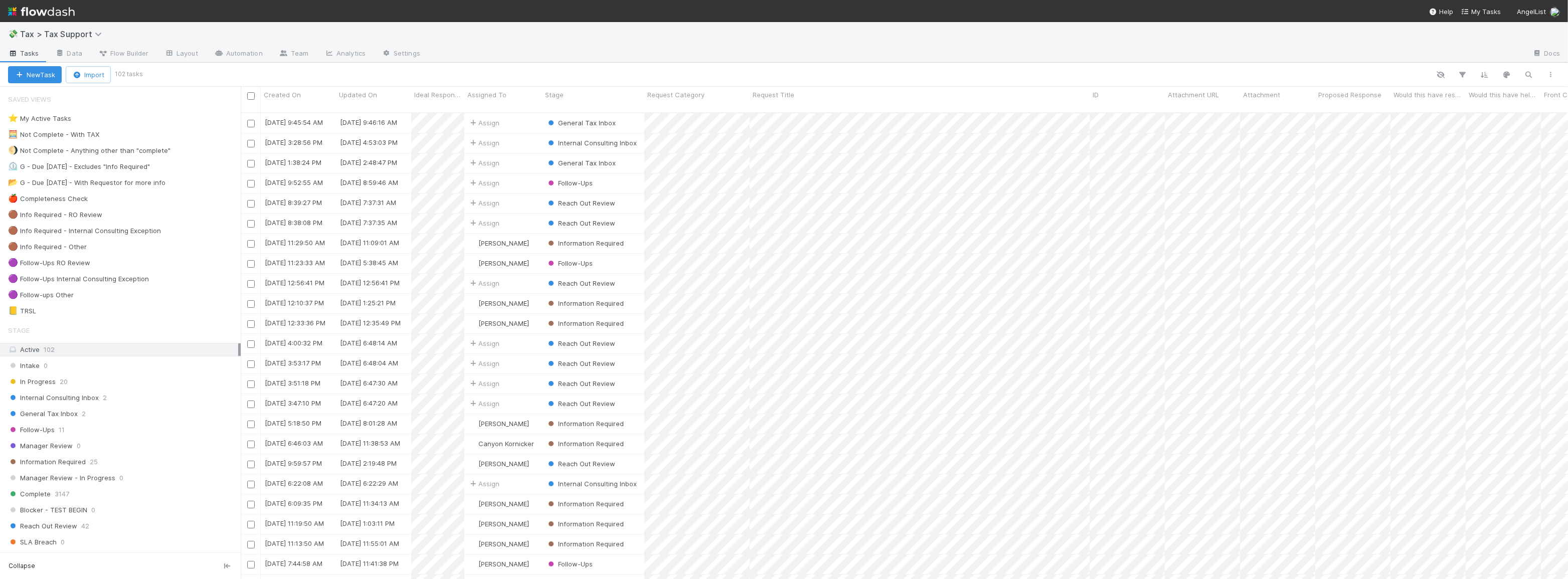
scroll to position [468, 1320]
click at [105, 412] on div "General Tax Inbox 2" at bounding box center [124, 414] width 233 height 13
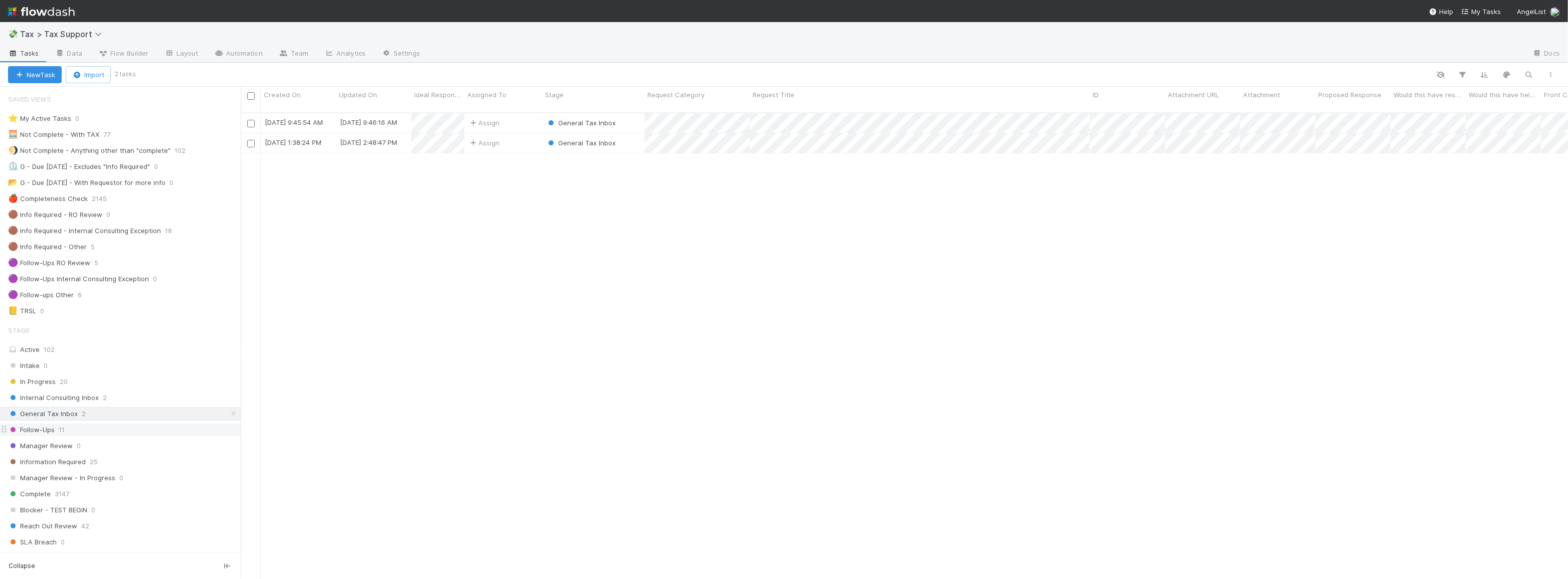
scroll to position [468, 1320]
click at [622, 113] on div "General Tax Inbox" at bounding box center [593, 123] width 102 height 19
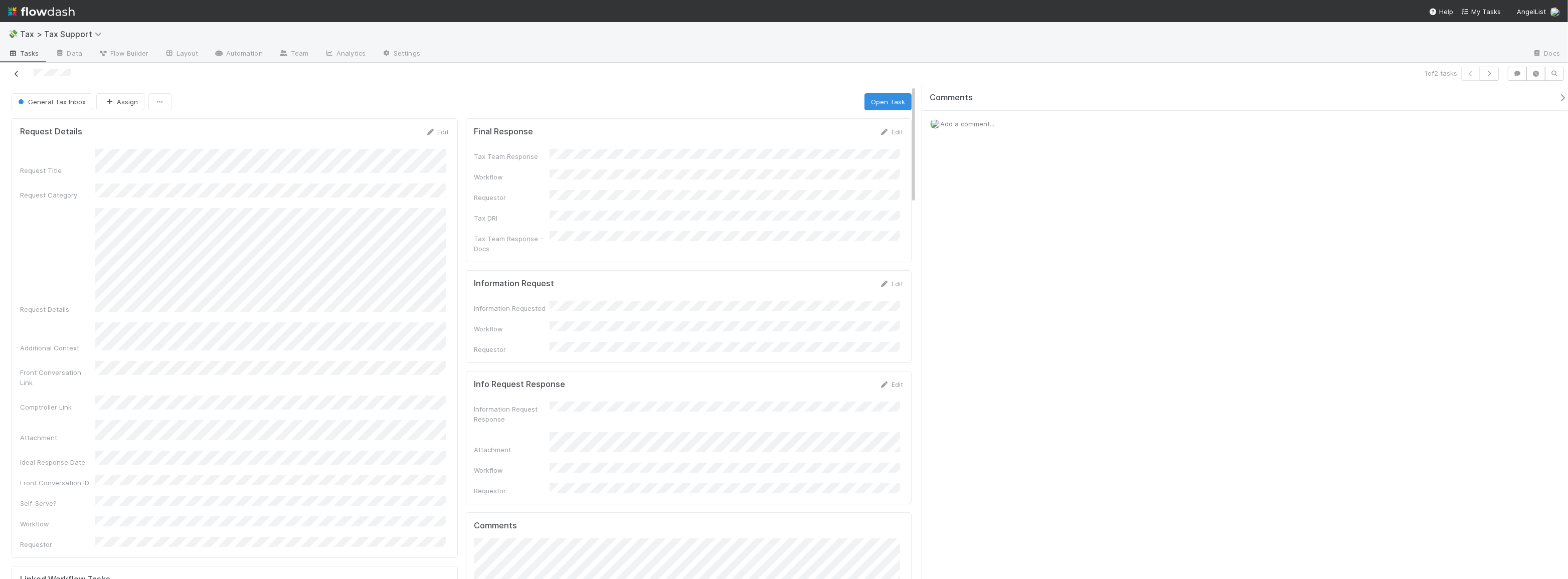
click at [16, 72] on icon at bounding box center [16, 74] width 10 height 7
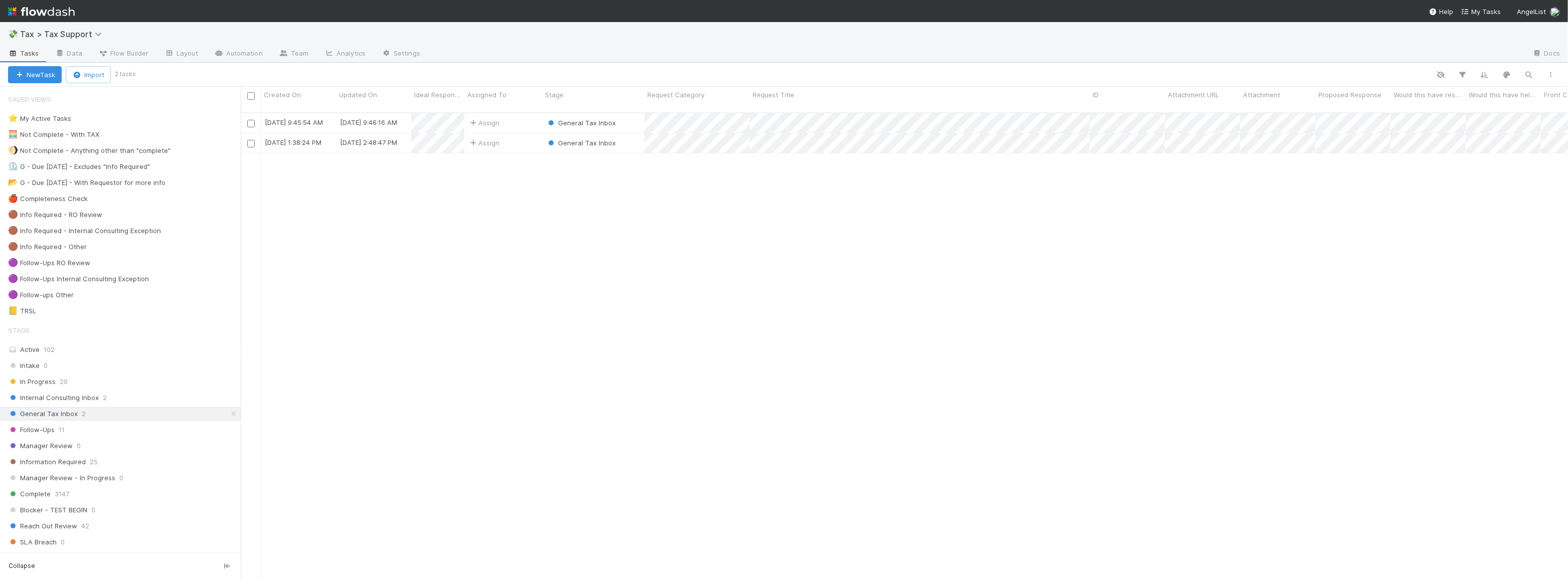
scroll to position [468, 1320]
click at [114, 431] on div "Follow-Ups 11" at bounding box center [124, 430] width 233 height 13
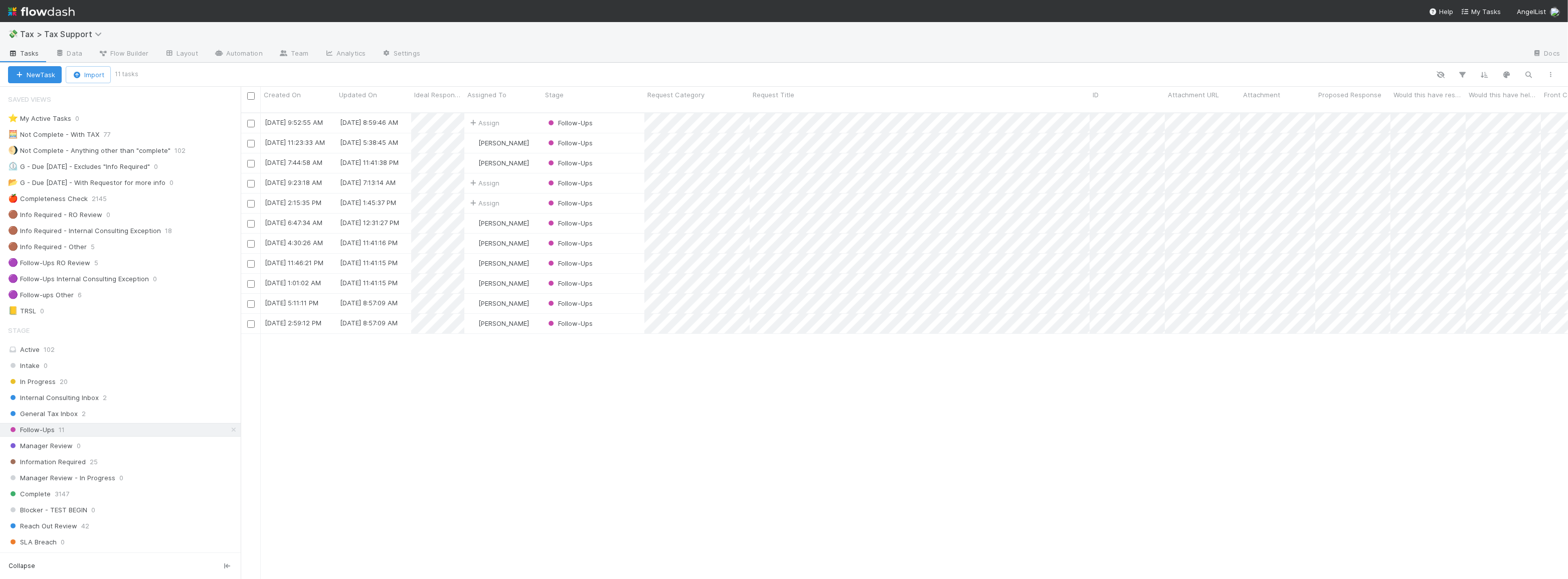
scroll to position [468, 1320]
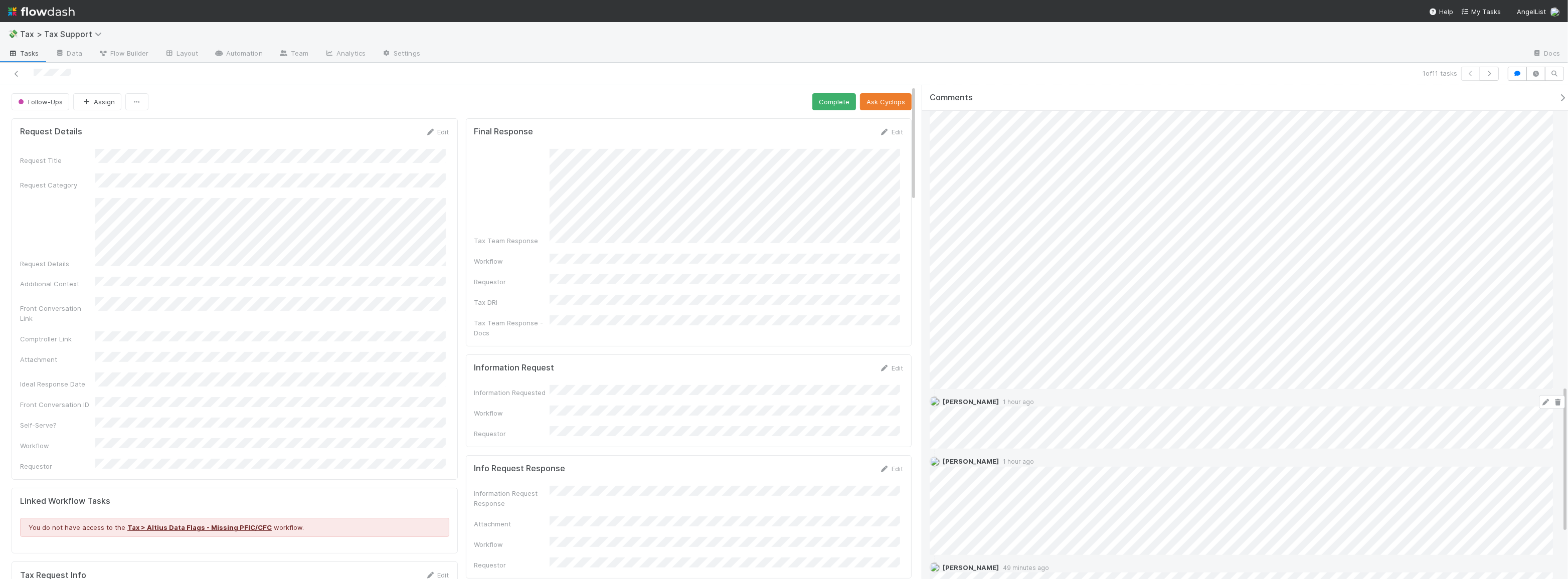
scroll to position [886, 0]
click at [827, 100] on button "Complete" at bounding box center [835, 102] width 44 height 17
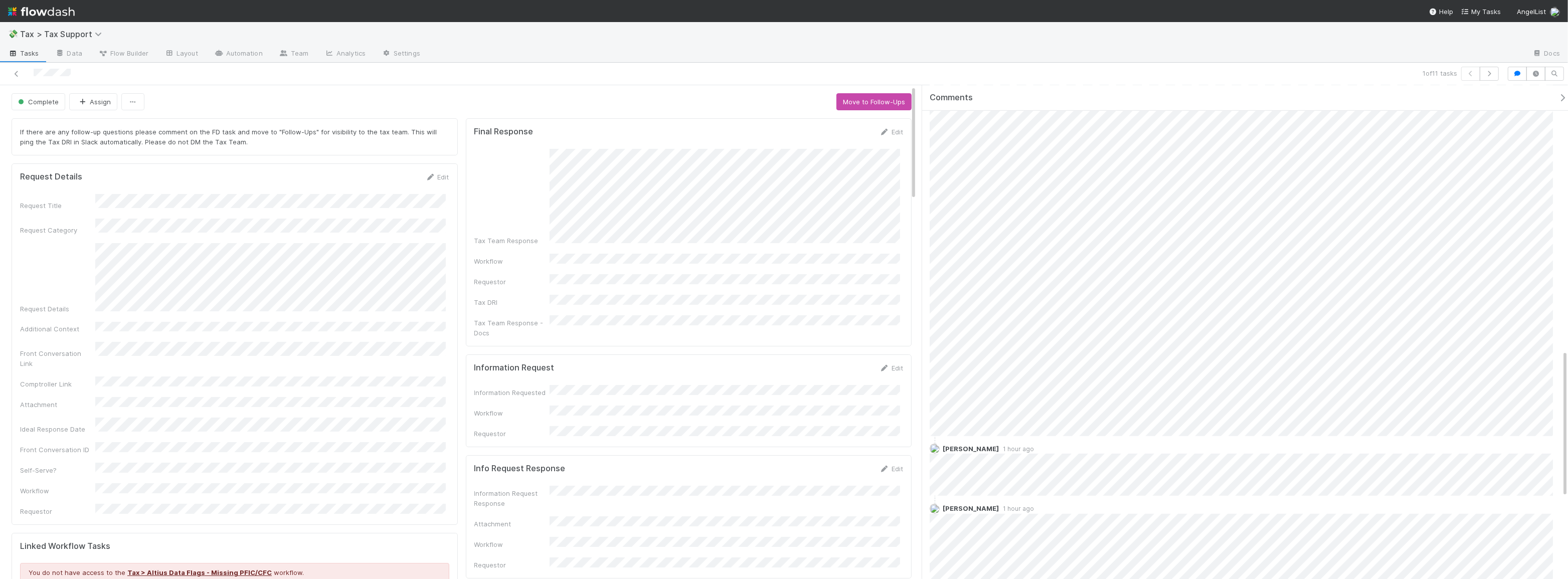
click at [10, 70] on div at bounding box center [380, 74] width 751 height 14
click at [12, 72] on icon at bounding box center [16, 74] width 10 height 7
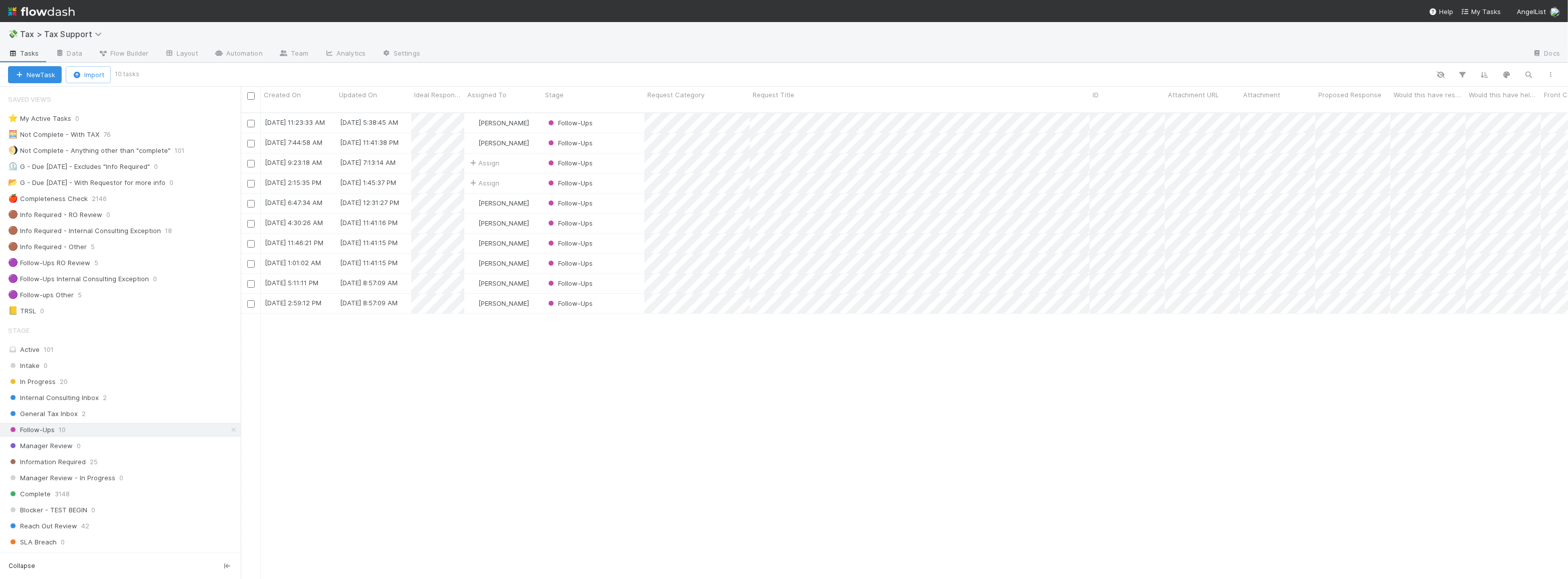
scroll to position [468, 1320]
click at [98, 415] on div "General Tax Inbox 2" at bounding box center [124, 414] width 233 height 13
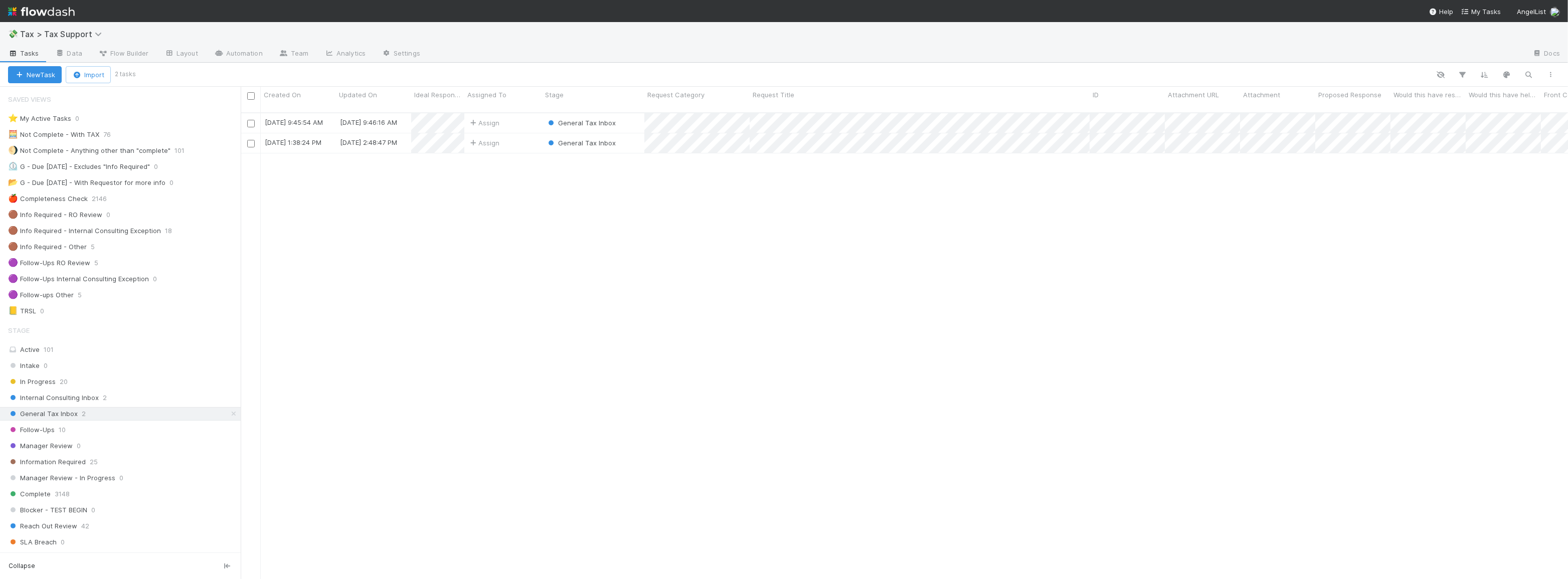
scroll to position [468, 1320]
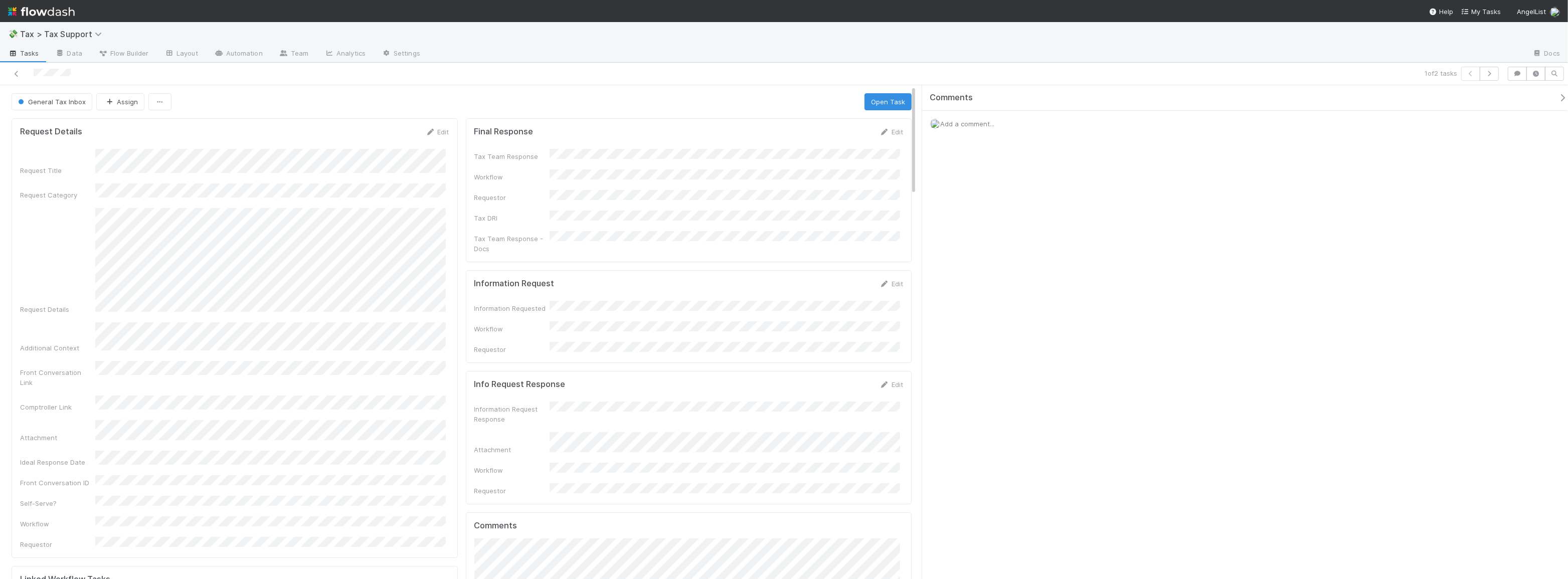
click at [91, 226] on div "Request Details" at bounding box center [234, 261] width 429 height 107
click at [296, 197] on div "Request Title Request Category Request Details Additional Context Front Convers…" at bounding box center [234, 349] width 429 height 401
click at [19, 74] on icon at bounding box center [16, 74] width 10 height 7
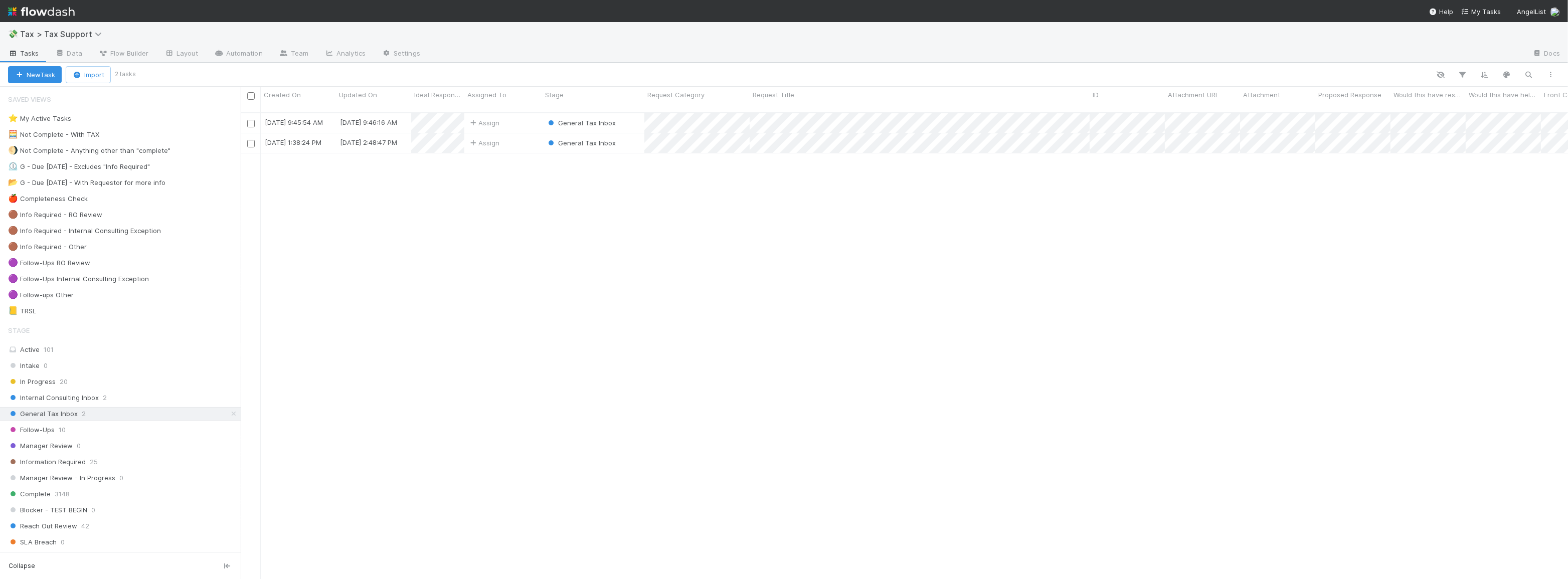
scroll to position [468, 1320]
click at [519, 115] on div "Assign" at bounding box center [503, 123] width 78 height 19
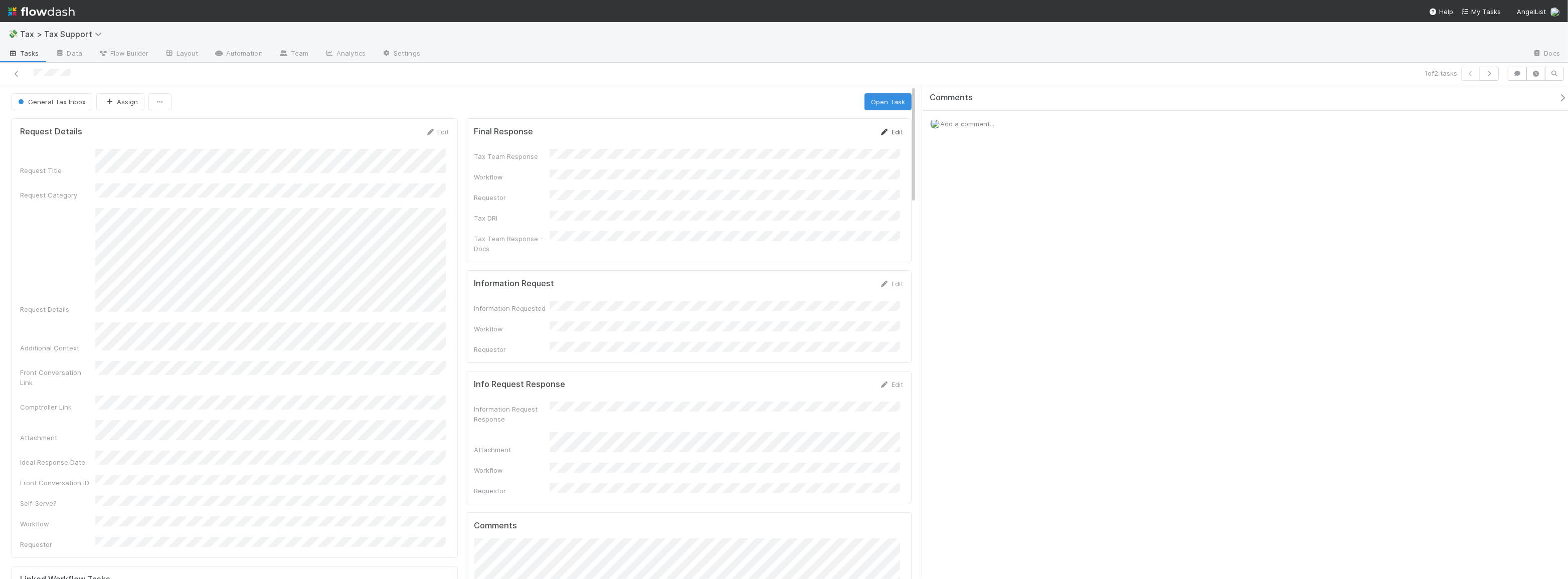
click at [887, 130] on link "Edit" at bounding box center [891, 132] width 24 height 8
click at [850, 132] on button "Save" at bounding box center [849, 135] width 29 height 17
click at [884, 105] on button "Open Task" at bounding box center [887, 102] width 47 height 17
click at [706, 107] on button "Complete" at bounding box center [710, 102] width 44 height 17
click at [15, 74] on icon at bounding box center [16, 74] width 10 height 7
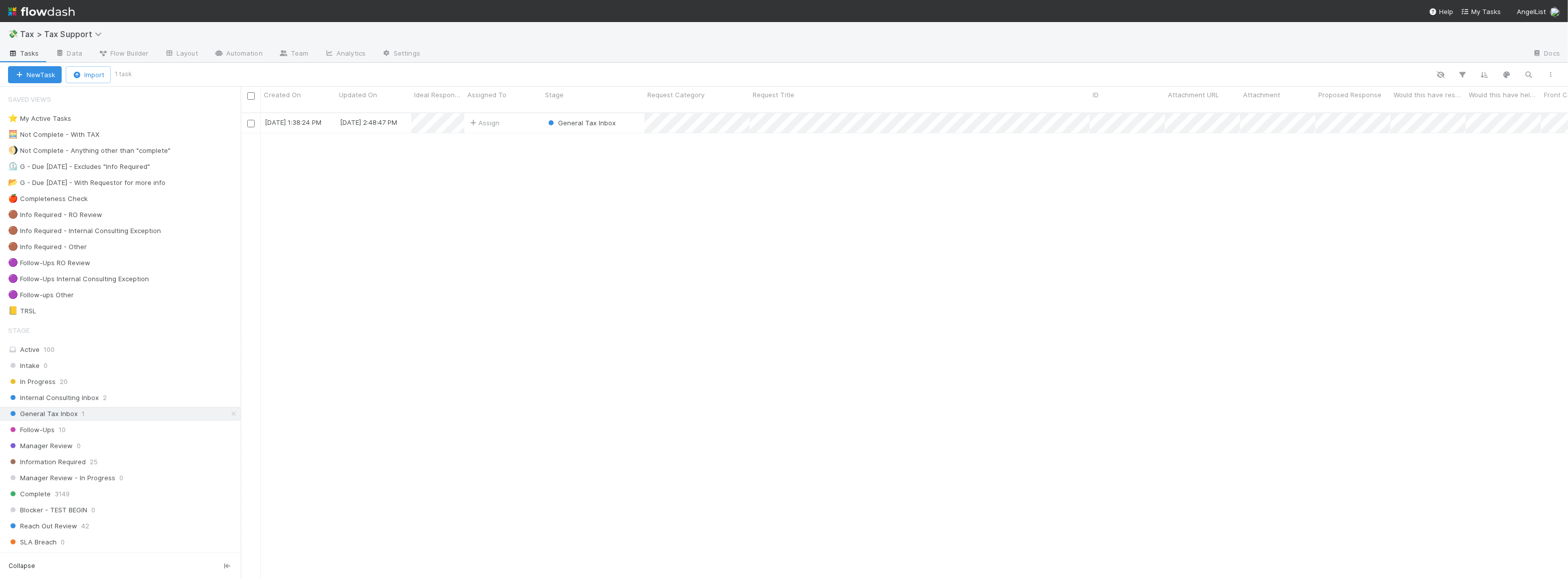
scroll to position [468, 1320]
click at [111, 430] on div "Follow-Ups 10" at bounding box center [124, 430] width 233 height 13
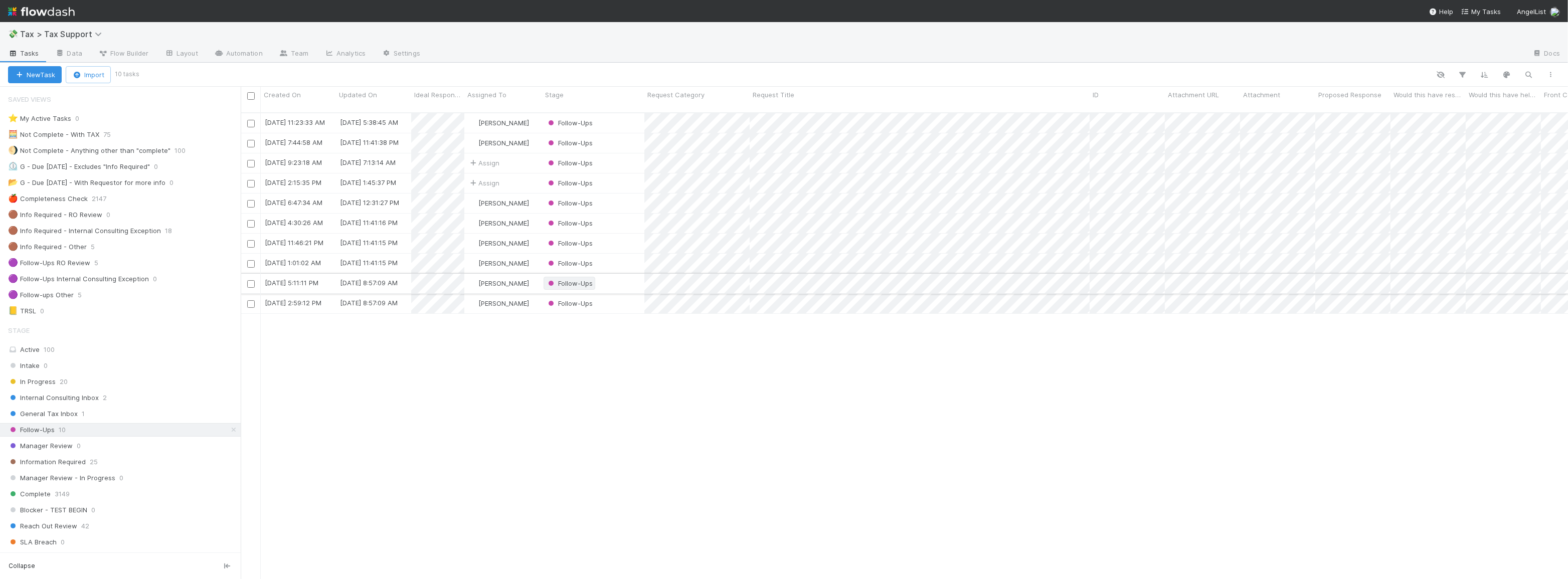
scroll to position [468, 1320]
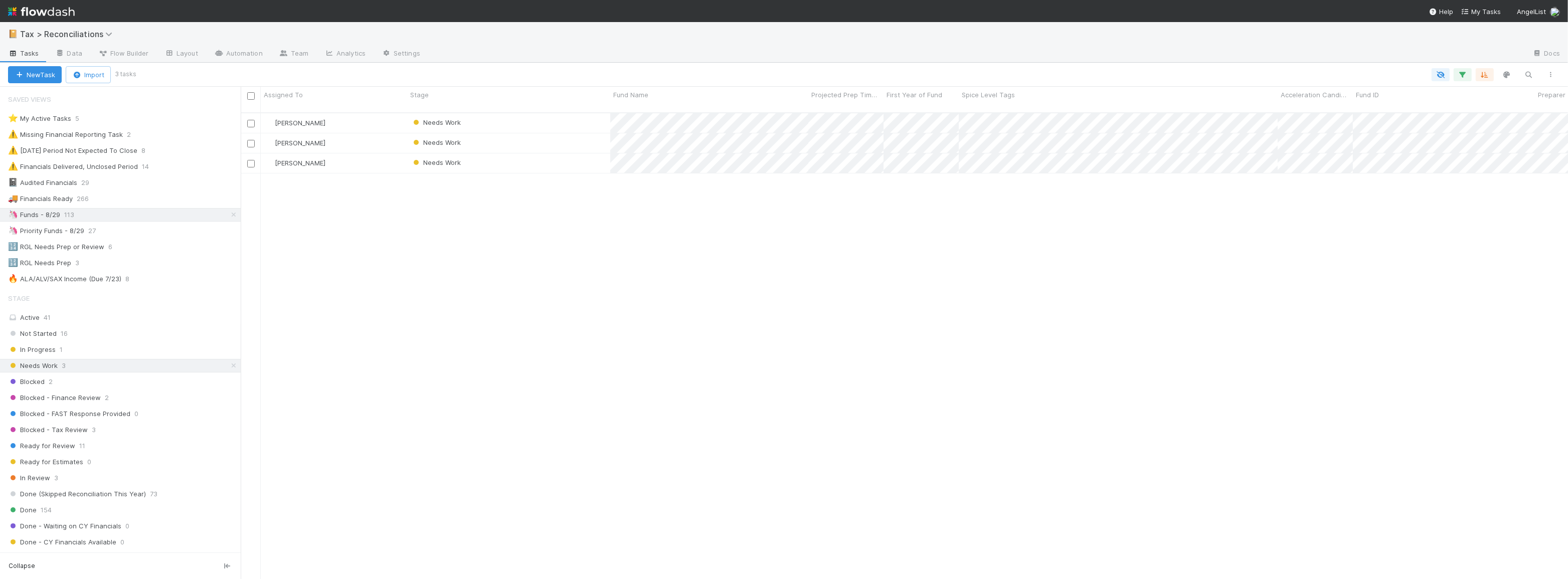
scroll to position [468, 1320]
